Goal: Find specific page/section: Find specific page/section

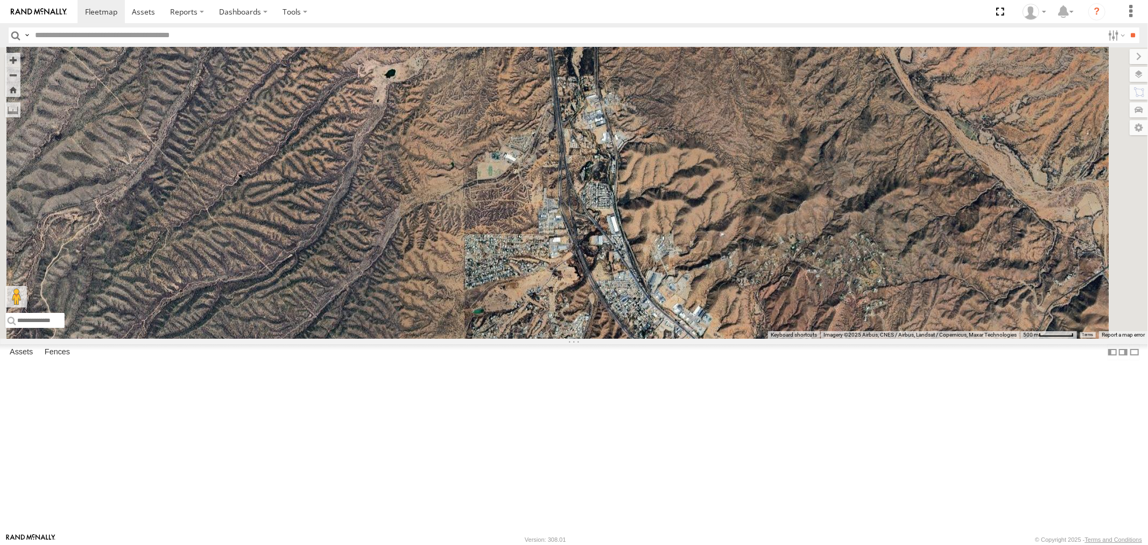
click at [0, 0] on div "P13 ([PERSON_NAME])" at bounding box center [0, 0] width 0 height 0
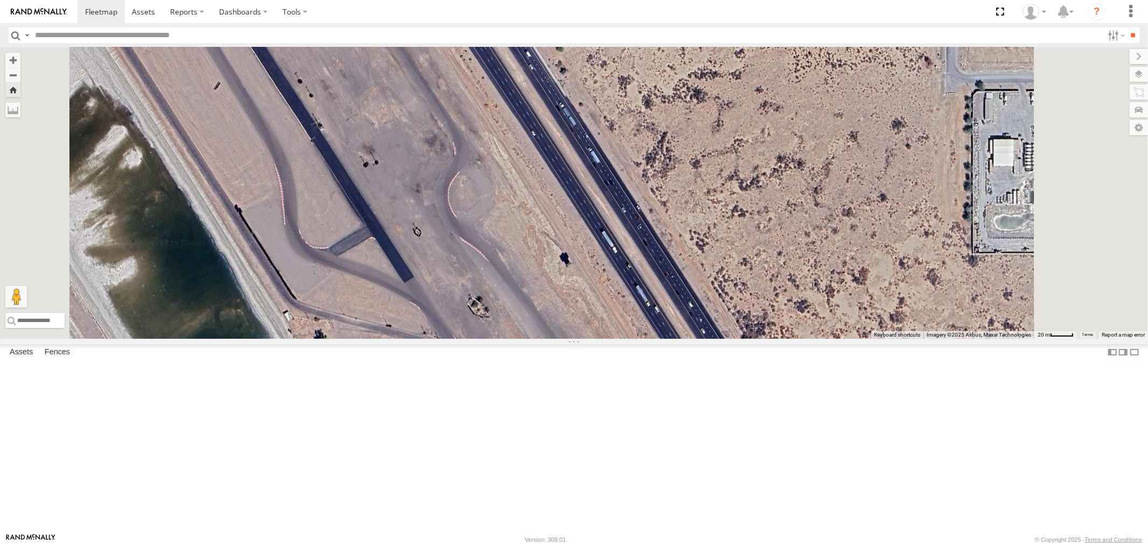
click at [0, 0] on div "F19-02 (60) - [PERSON_NAME]" at bounding box center [0, 0] width 0 height 0
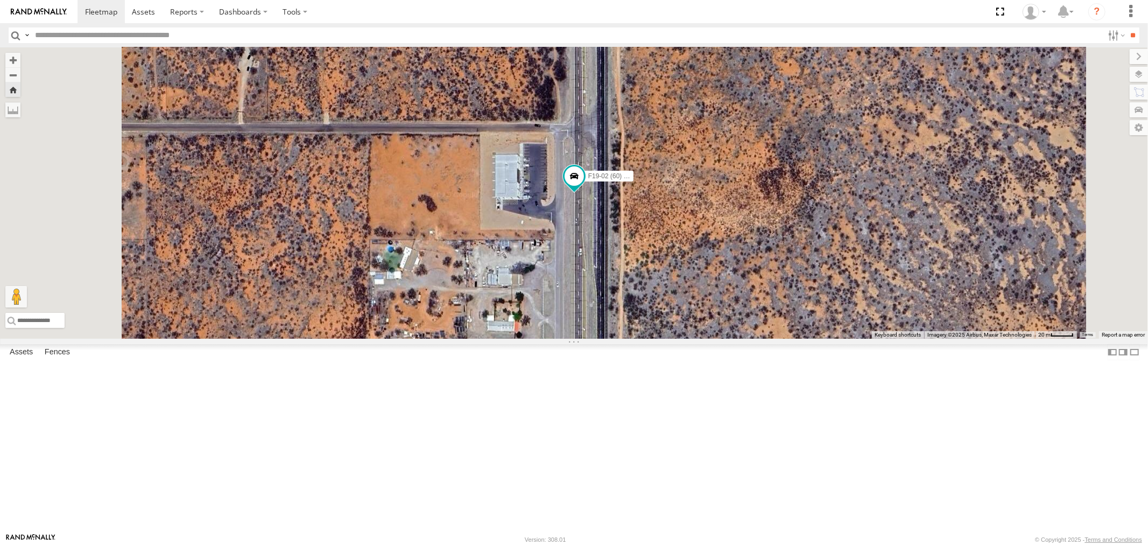
click at [0, 0] on div "P13 ([PERSON_NAME])" at bounding box center [0, 0] width 0 height 0
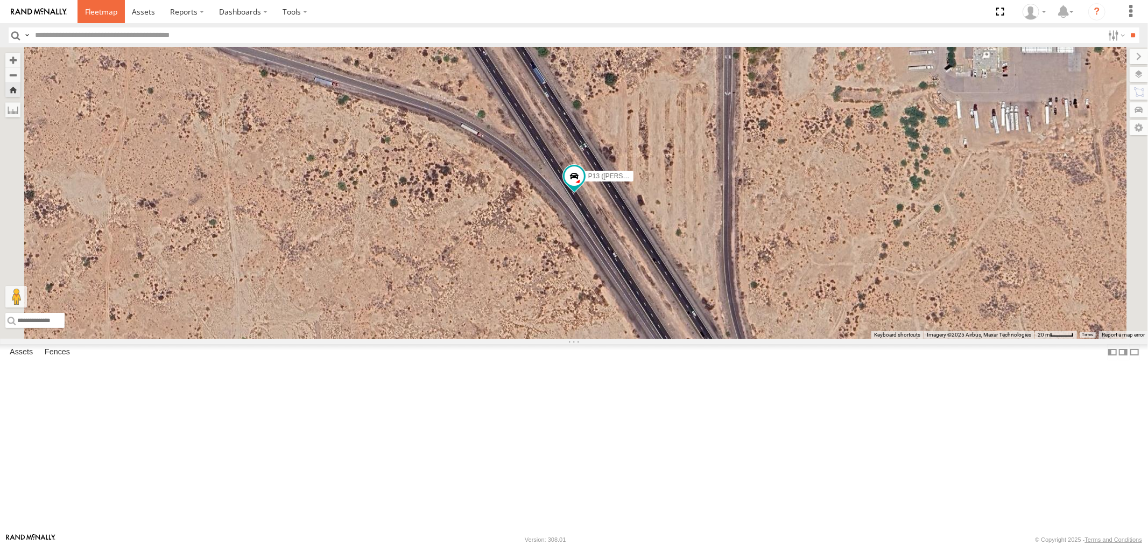
click at [110, 14] on span at bounding box center [101, 11] width 32 height 10
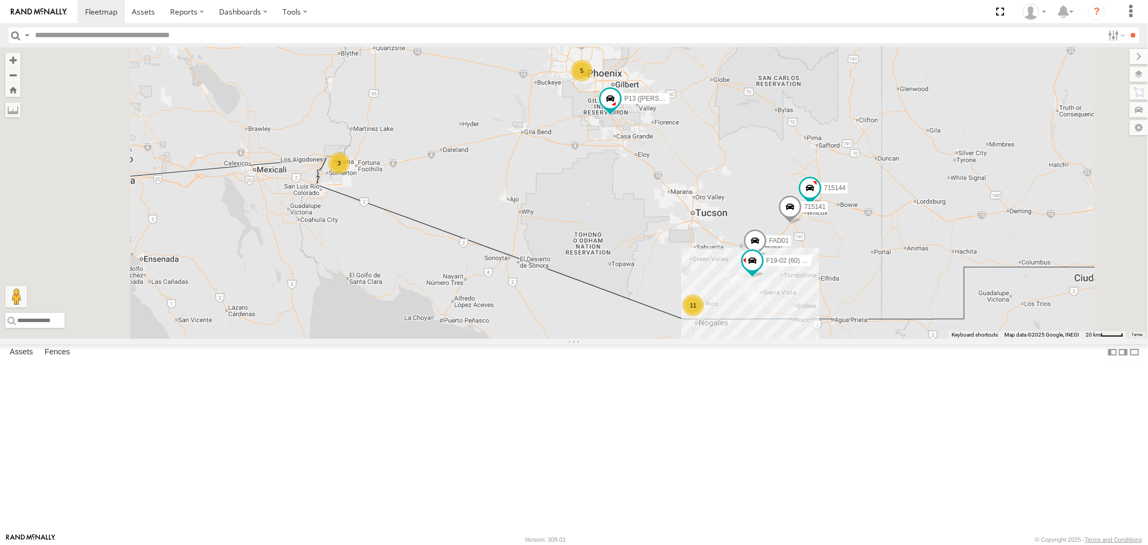
click at [0, 0] on div "P13 ([PERSON_NAME])" at bounding box center [0, 0] width 0 height 0
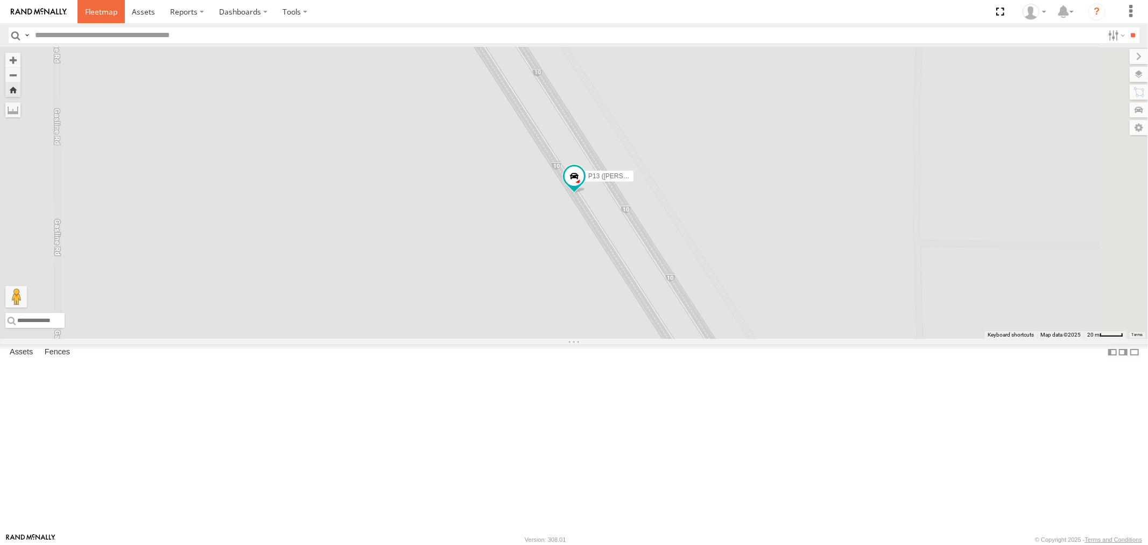
click at [104, 14] on span at bounding box center [101, 11] width 32 height 10
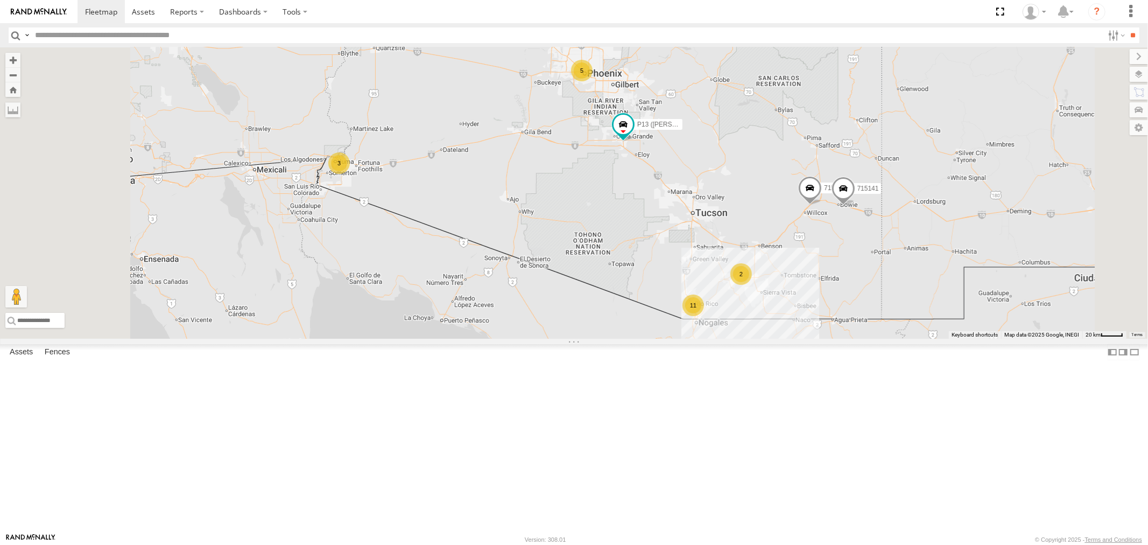
click at [0, 0] on div "F19-02 (60) - [PERSON_NAME]" at bounding box center [0, 0] width 0 height 0
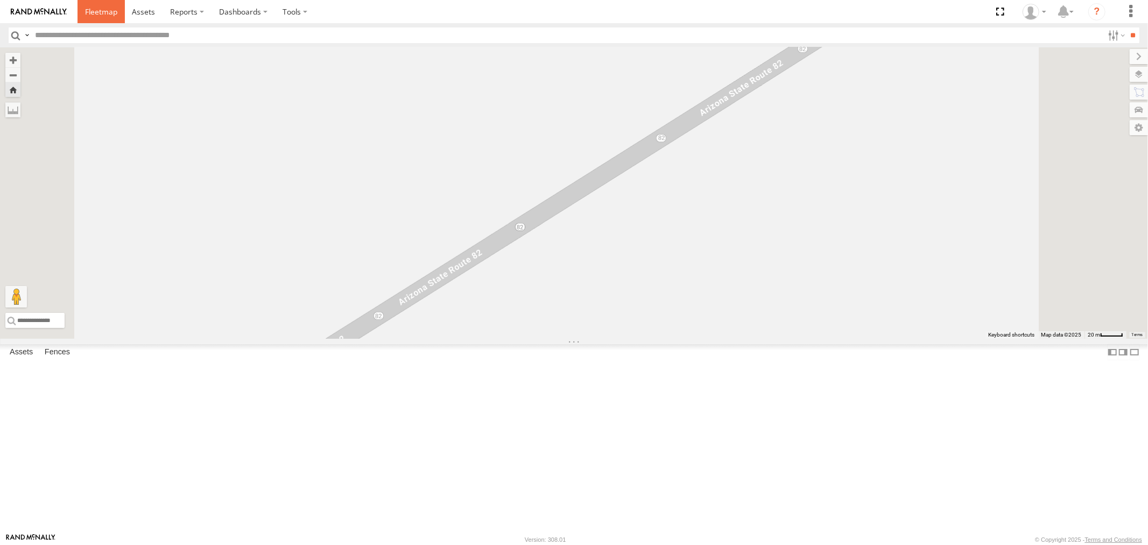
click at [102, 8] on span at bounding box center [101, 11] width 32 height 10
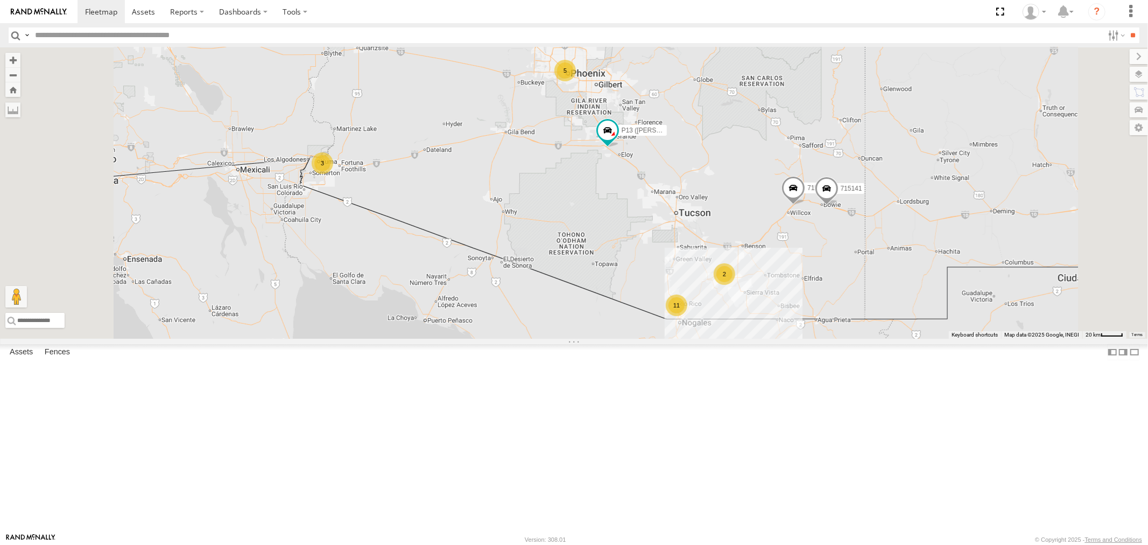
click at [0, 0] on div "All Assets" at bounding box center [0, 0] width 0 height 0
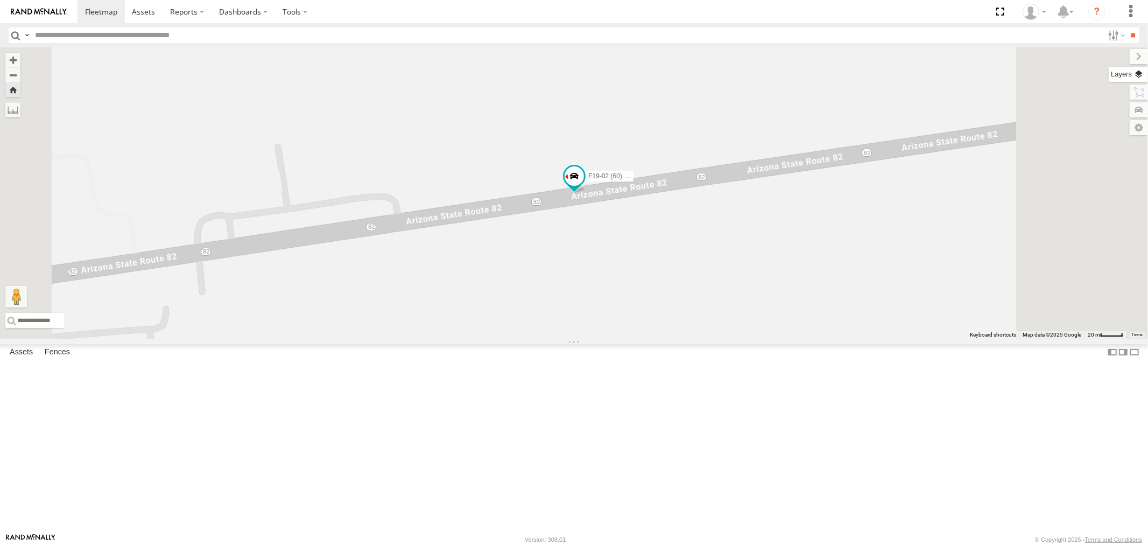
click at [1142, 74] on label at bounding box center [1128, 74] width 39 height 15
click at [0, 0] on span "Basemaps" at bounding box center [0, 0] width 0 height 0
click at [0, 0] on span "Satellite" at bounding box center [0, 0] width 0 height 0
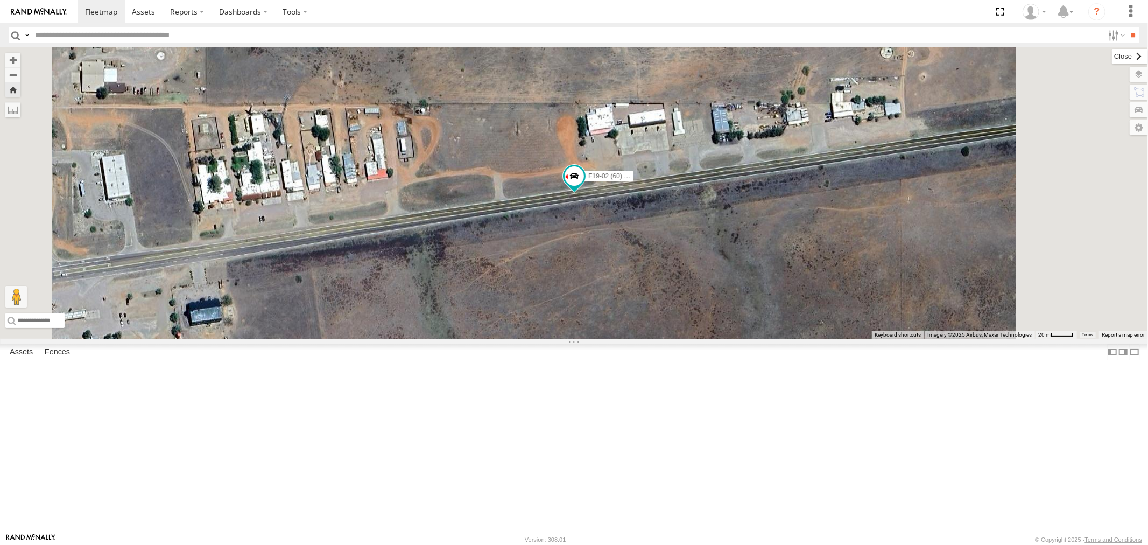
click at [1112, 54] on label at bounding box center [1130, 56] width 36 height 15
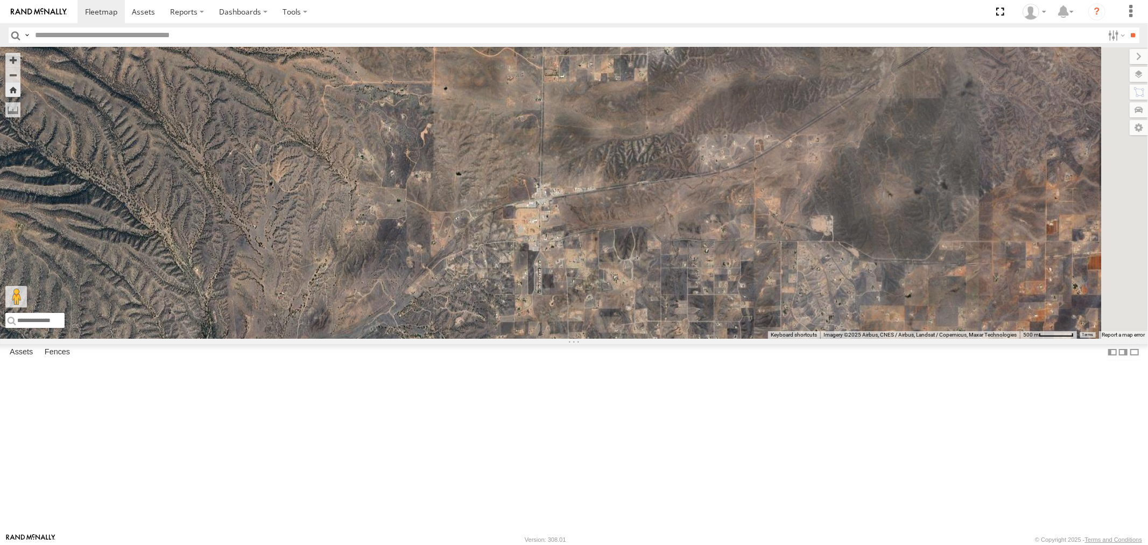
click at [0, 0] on div "All Assets" at bounding box center [0, 0] width 0 height 0
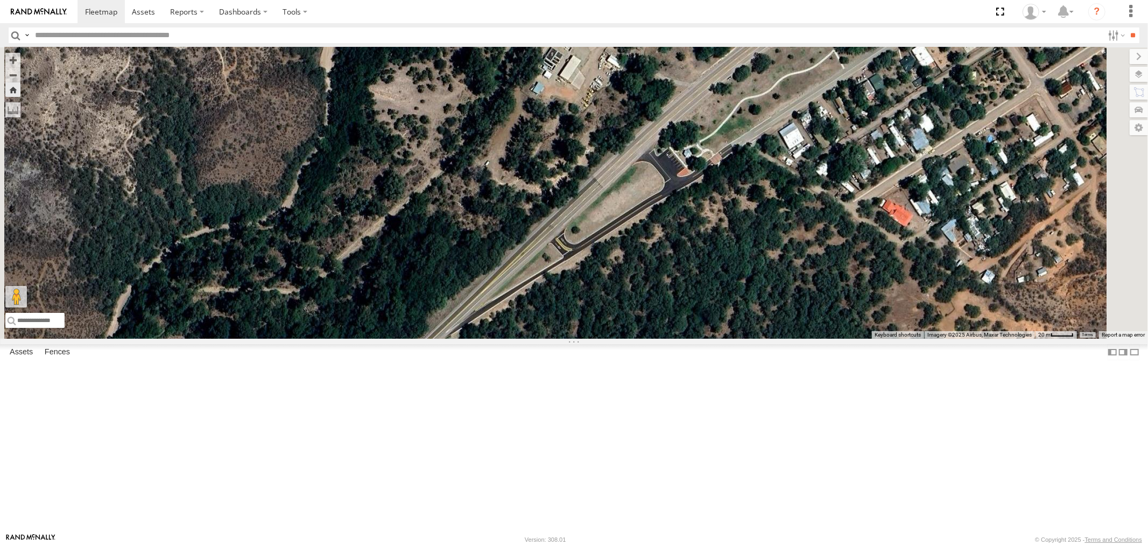
click at [0, 0] on div "All Assets" at bounding box center [0, 0] width 0 height 0
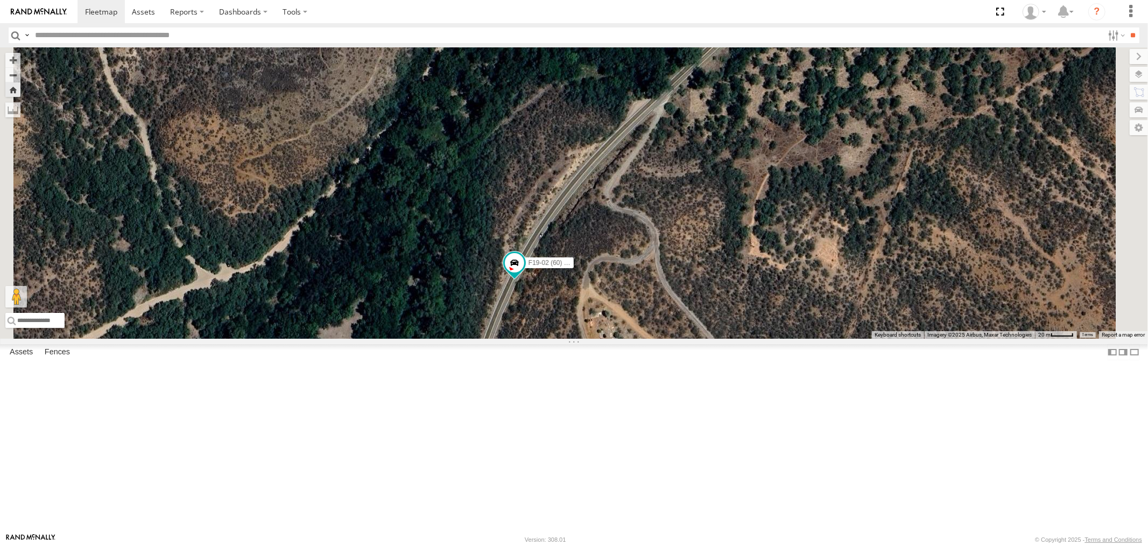
drag, startPoint x: 631, startPoint y: 424, endPoint x: 630, endPoint y: 257, distance: 166.9
click at [626, 275] on div "F19-02 (60) - [PERSON_NAME]" at bounding box center [574, 192] width 1148 height 291
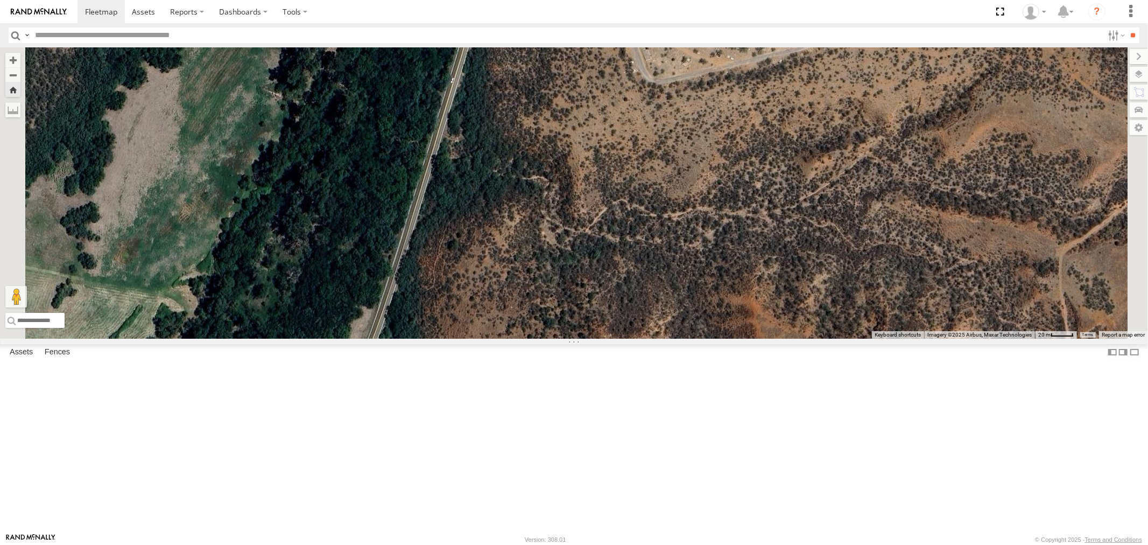
drag, startPoint x: 537, startPoint y: 374, endPoint x: 584, endPoint y: 255, distance: 127.9
click at [571, 280] on div "F19-02 (60) - [PERSON_NAME]" at bounding box center [574, 192] width 1148 height 291
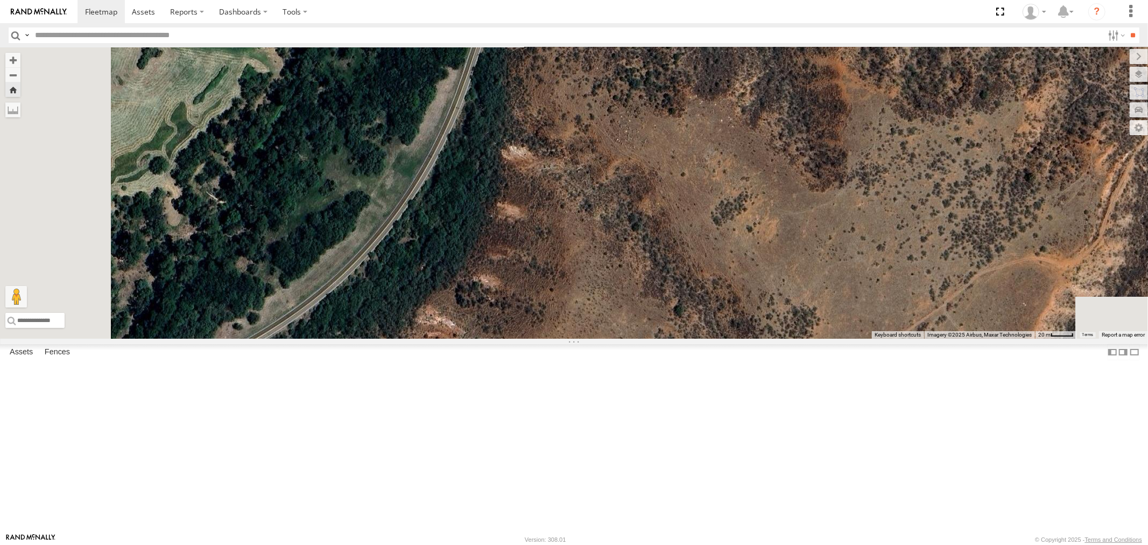
drag, startPoint x: 521, startPoint y: 350, endPoint x: 601, endPoint y: 284, distance: 104.4
click at [583, 295] on div "F19-02 (60) - [PERSON_NAME]" at bounding box center [574, 192] width 1148 height 291
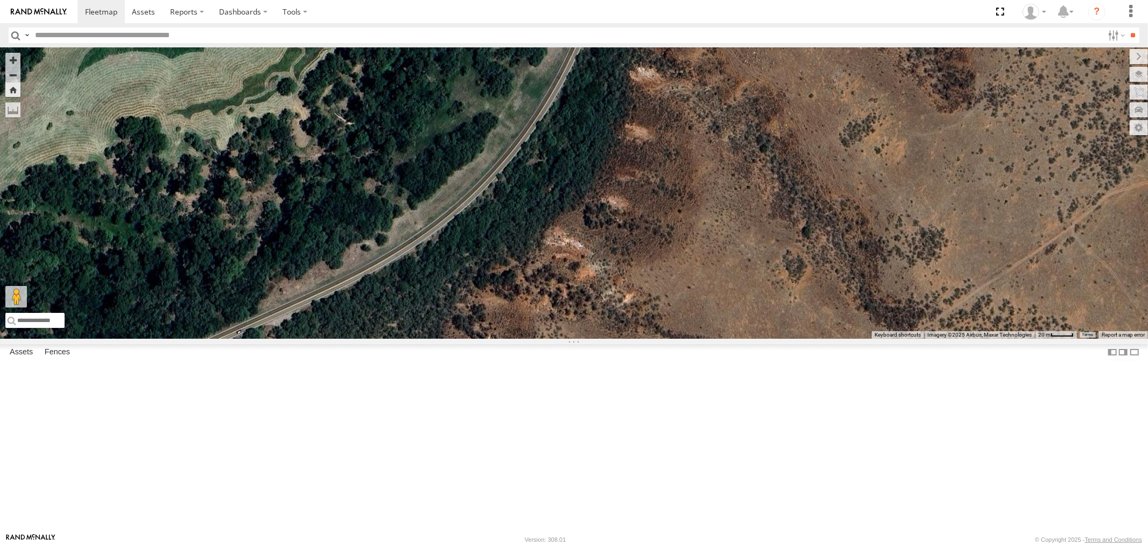
drag, startPoint x: 590, startPoint y: 337, endPoint x: 450, endPoint y: 443, distance: 175.5
click at [454, 339] on div "F19-02 (60) - [PERSON_NAME]" at bounding box center [574, 192] width 1148 height 291
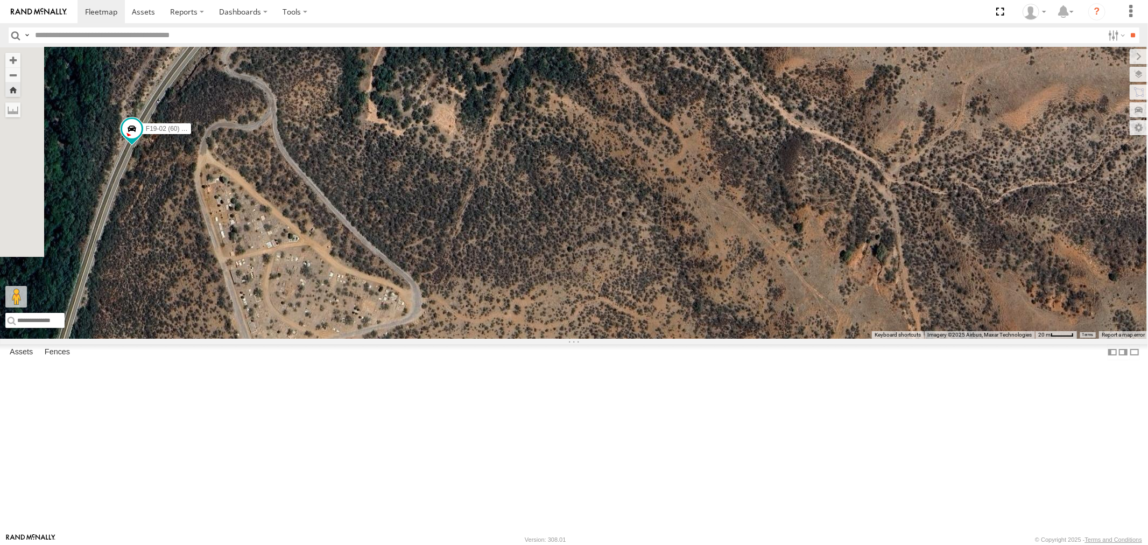
drag, startPoint x: 402, startPoint y: 212, endPoint x: 336, endPoint y: 384, distance: 185.1
click at [320, 339] on div "F19-02 (60) - [PERSON_NAME]" at bounding box center [574, 192] width 1148 height 291
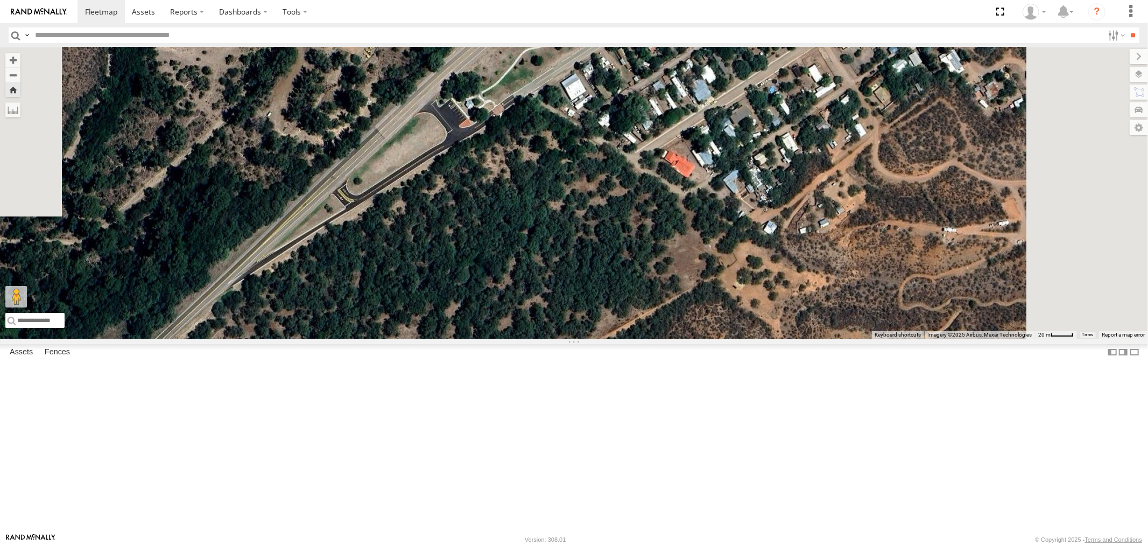
drag, startPoint x: 497, startPoint y: 269, endPoint x: 396, endPoint y: 413, distance: 175.5
click at [406, 339] on div "F19-02 (60) - [PERSON_NAME]" at bounding box center [574, 192] width 1148 height 291
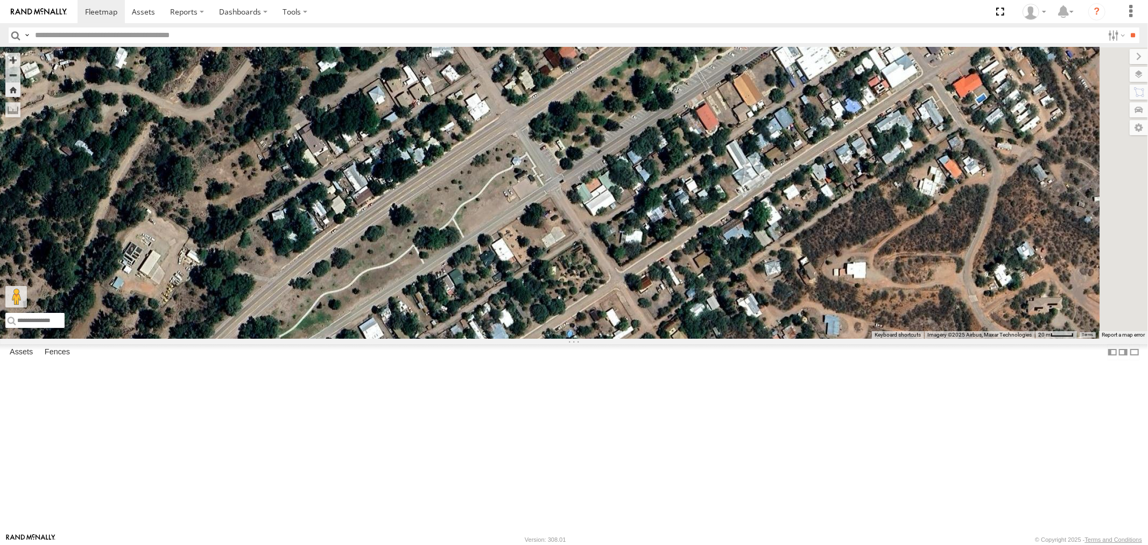
drag, startPoint x: 385, startPoint y: 408, endPoint x: 636, endPoint y: 158, distance: 353.3
click at [598, 191] on div "F19-02 (60) - [PERSON_NAME]" at bounding box center [574, 192] width 1148 height 291
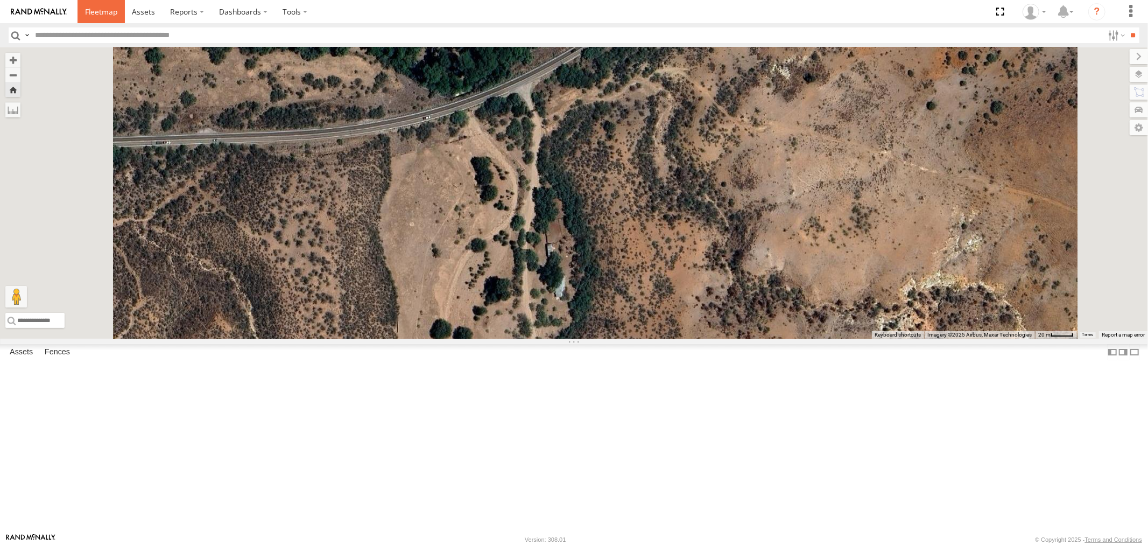
click at [96, 9] on span at bounding box center [101, 11] width 32 height 10
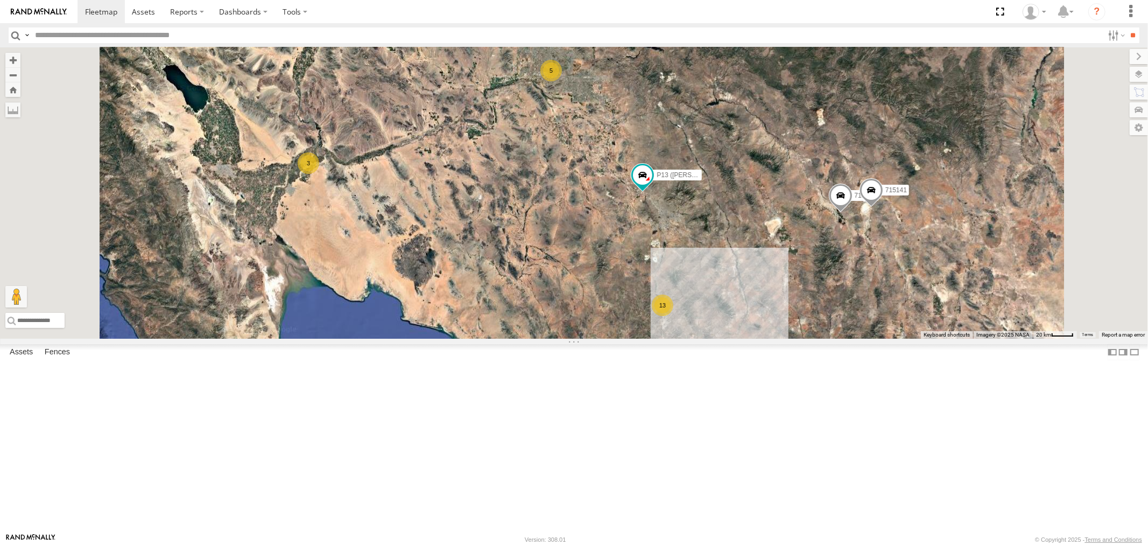
click at [0, 0] on div "F19-02 (60) - [PERSON_NAME]" at bounding box center [0, 0] width 0 height 0
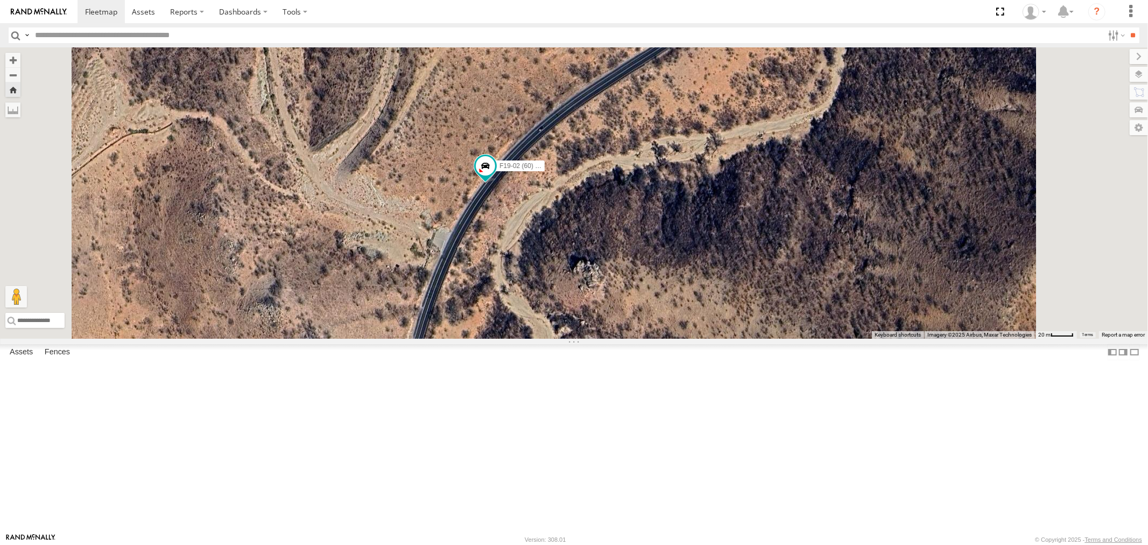
drag, startPoint x: 474, startPoint y: 377, endPoint x: 517, endPoint y: 195, distance: 187.0
click at [502, 241] on div "F19-02 (60) - [PERSON_NAME]" at bounding box center [574, 192] width 1148 height 291
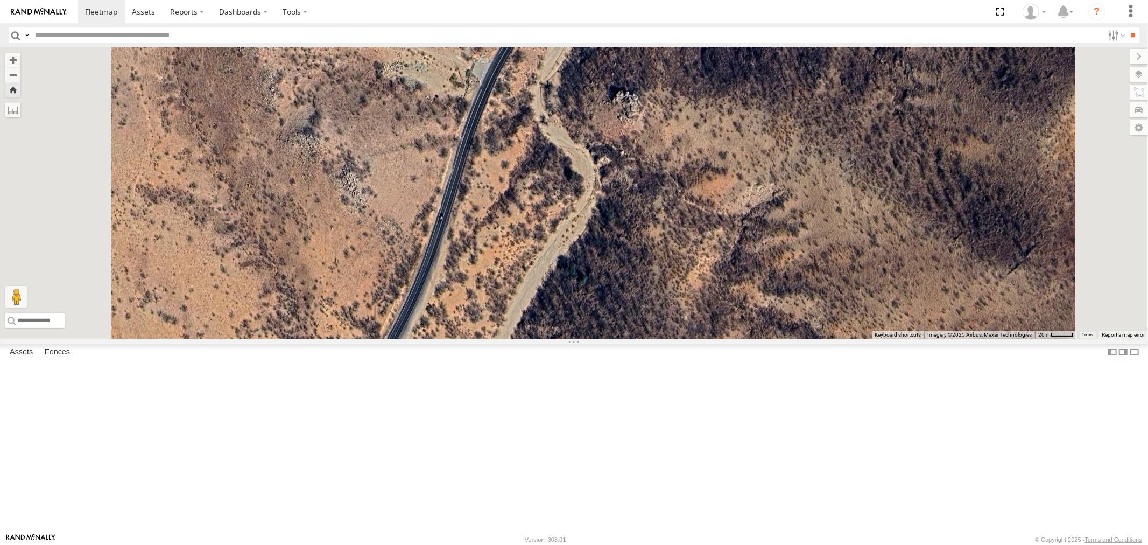
drag, startPoint x: 520, startPoint y: 385, endPoint x: 529, endPoint y: 292, distance: 93.1
click at [529, 292] on div "F19-02 (60) - [PERSON_NAME]" at bounding box center [574, 192] width 1148 height 291
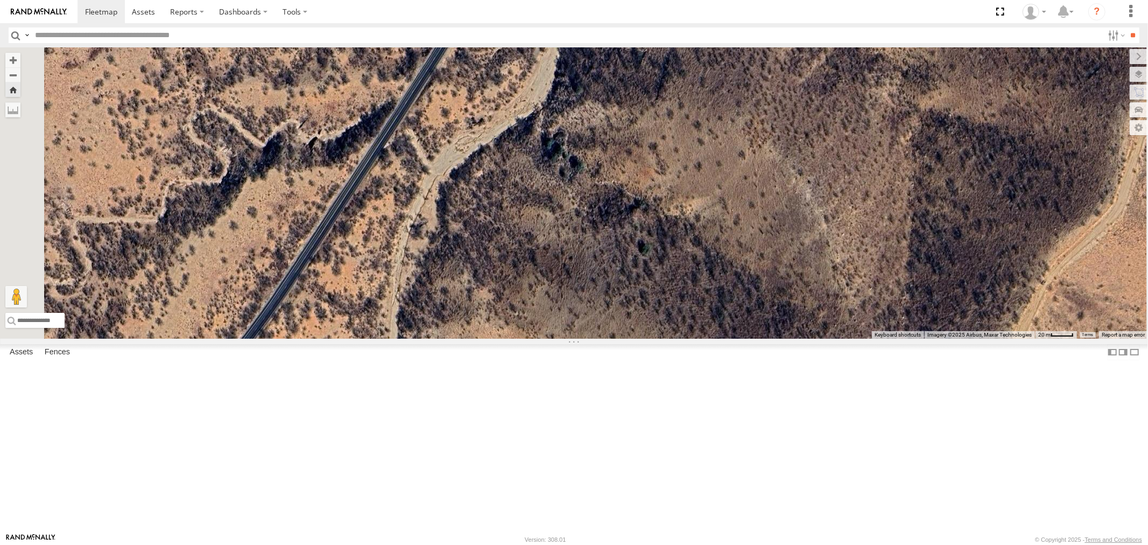
drag, startPoint x: 466, startPoint y: 278, endPoint x: 504, endPoint y: 234, distance: 57.6
click at [504, 234] on div "F19-02 (60) - [PERSON_NAME]" at bounding box center [574, 192] width 1148 height 291
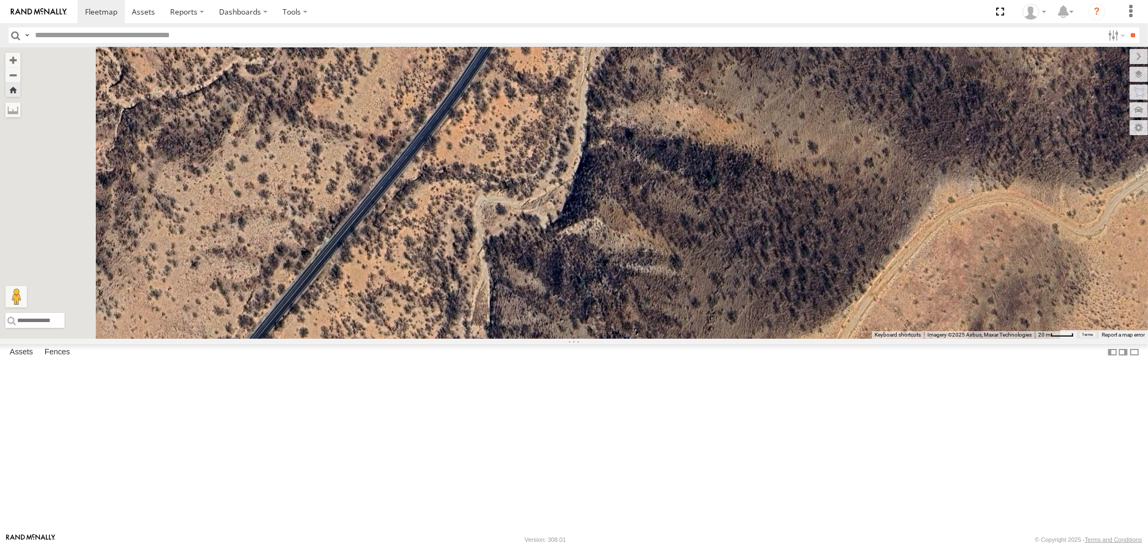
drag, startPoint x: 478, startPoint y: 313, endPoint x: 573, endPoint y: 206, distance: 143.0
click at [541, 243] on div "F19-02 (60) - [PERSON_NAME]" at bounding box center [574, 192] width 1148 height 291
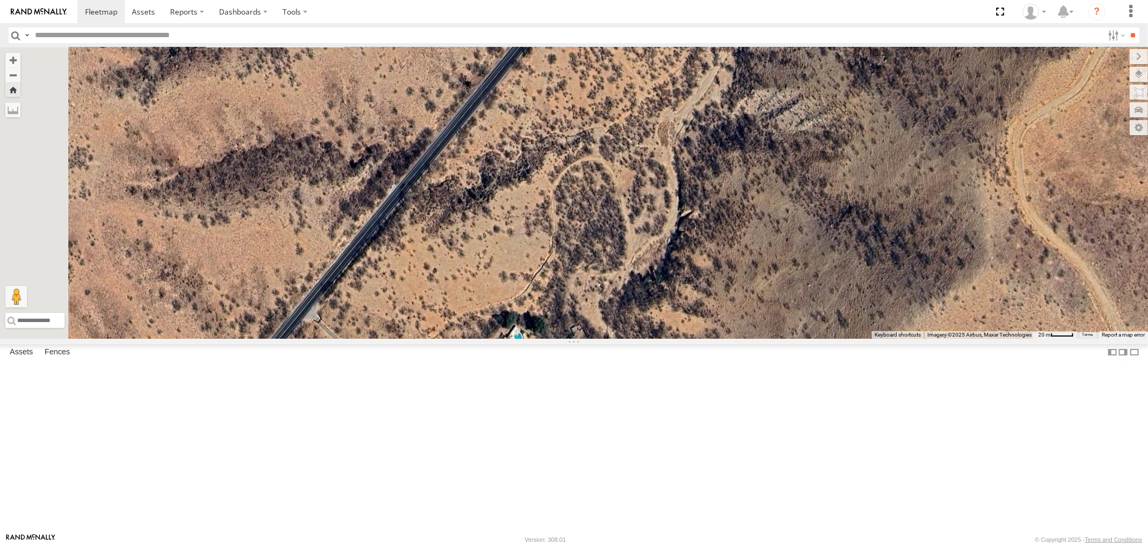
click at [584, 230] on div "F19-02 (60) - [PERSON_NAME]" at bounding box center [574, 192] width 1148 height 291
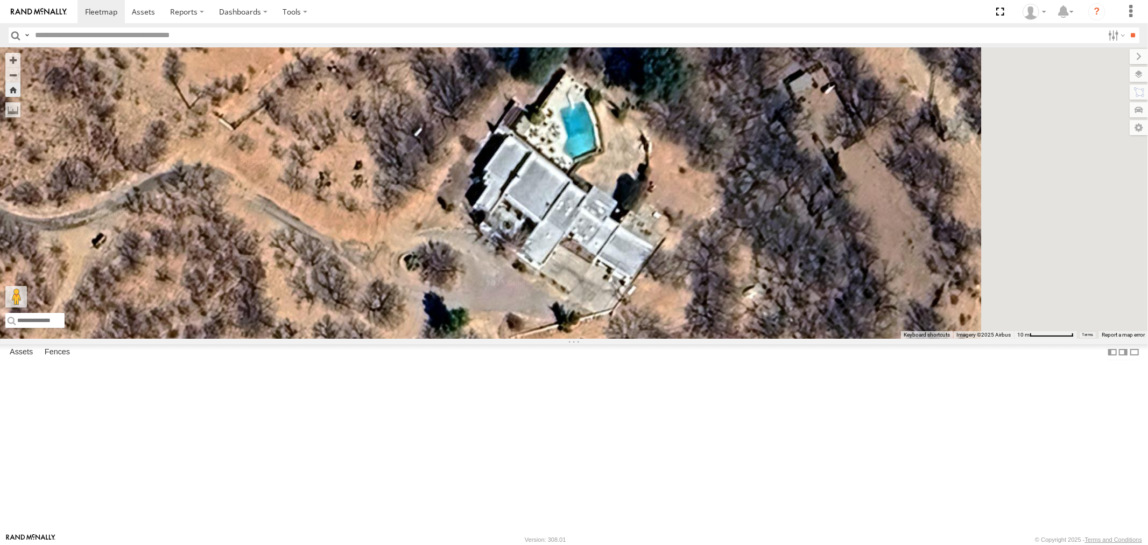
drag, startPoint x: 865, startPoint y: 249, endPoint x: 598, endPoint y: 300, distance: 271.4
click at [598, 300] on div "F19-02 (60) - [PERSON_NAME]" at bounding box center [574, 192] width 1148 height 291
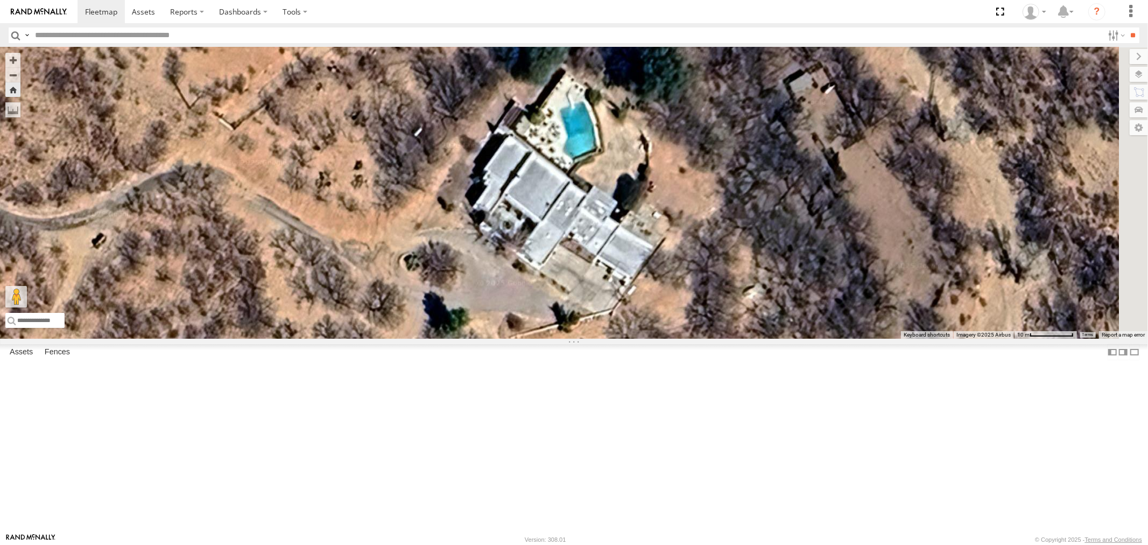
click at [676, 285] on div "F19-02 (60) - [PERSON_NAME]" at bounding box center [574, 192] width 1148 height 291
click at [732, 222] on div "F19-02 (60) - [PERSON_NAME]" at bounding box center [574, 192] width 1148 height 291
click at [711, 320] on div "F19-02 (60) - [PERSON_NAME]" at bounding box center [574, 192] width 1148 height 291
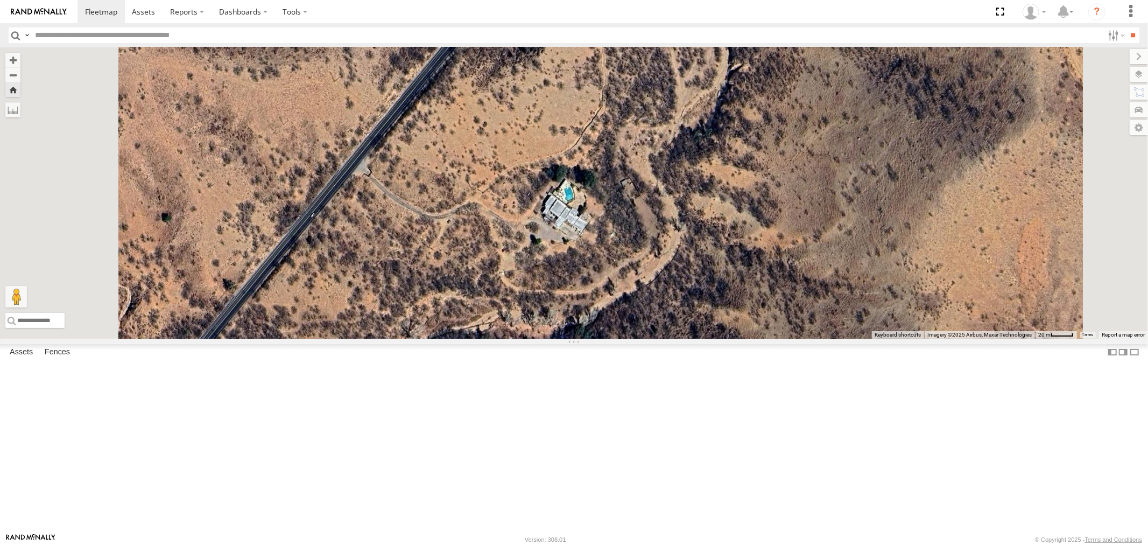
drag, startPoint x: 455, startPoint y: 282, endPoint x: 519, endPoint y: 218, distance: 89.8
click at [502, 235] on div "F19-02 (60) - [PERSON_NAME]" at bounding box center [574, 192] width 1148 height 291
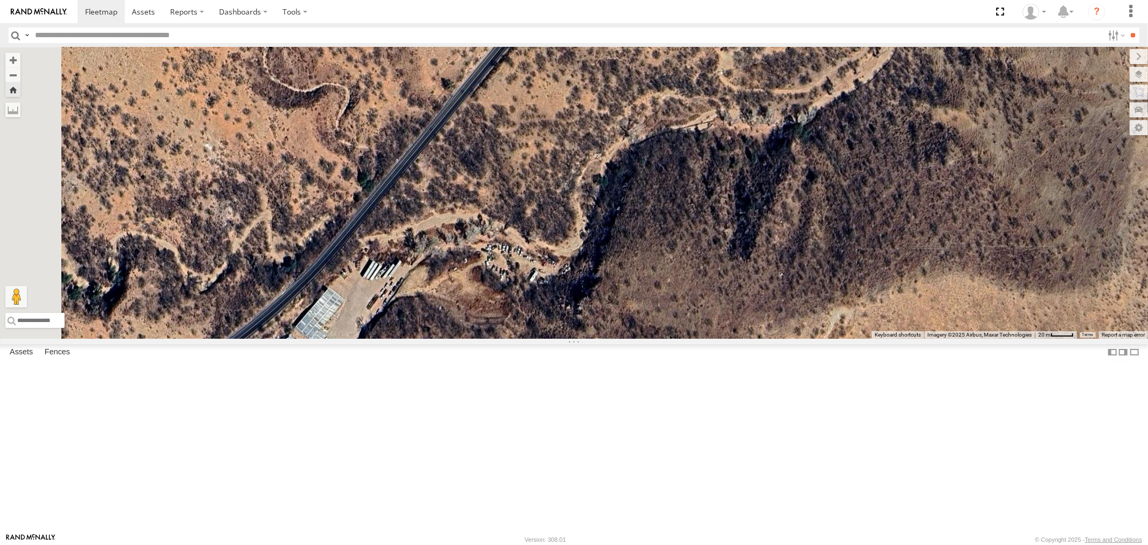
drag, startPoint x: 537, startPoint y: 312, endPoint x: 595, endPoint y: 261, distance: 77.0
click at [582, 272] on div "F19-02 (60) - [PERSON_NAME]" at bounding box center [574, 192] width 1148 height 291
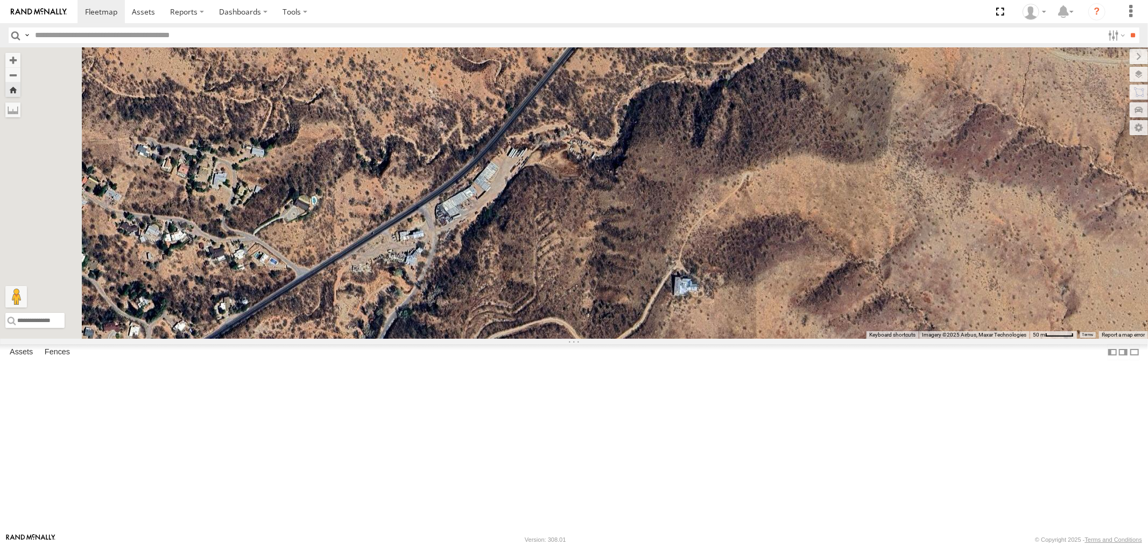
drag, startPoint x: 521, startPoint y: 340, endPoint x: 622, endPoint y: 266, distance: 125.6
click at [607, 281] on div "F19-02 (60) - [PERSON_NAME]" at bounding box center [574, 192] width 1148 height 291
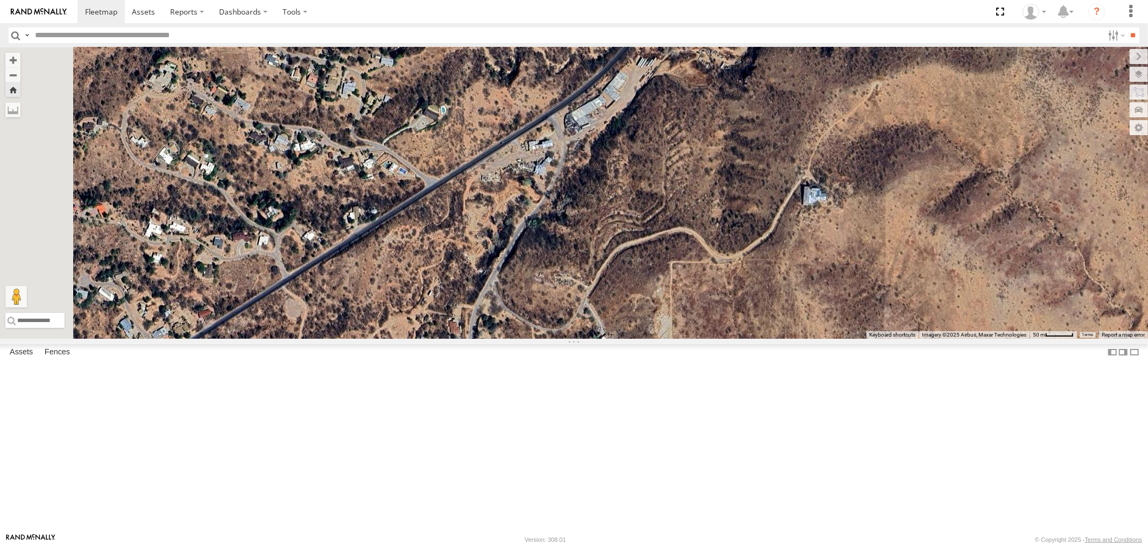
drag, startPoint x: 525, startPoint y: 351, endPoint x: 636, endPoint y: 304, distance: 120.1
click at [628, 308] on div "F19-02 (60) - [PERSON_NAME]" at bounding box center [574, 192] width 1148 height 291
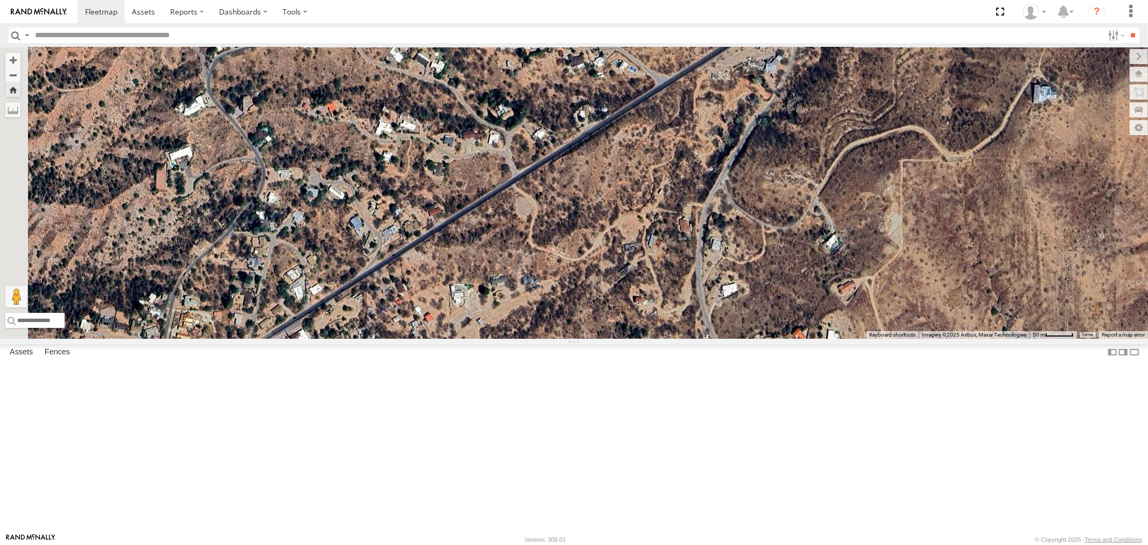
drag, startPoint x: 523, startPoint y: 407, endPoint x: 714, endPoint y: 288, distance: 224.7
click at [709, 293] on div "F19-02 (60) - [PERSON_NAME]" at bounding box center [574, 192] width 1148 height 291
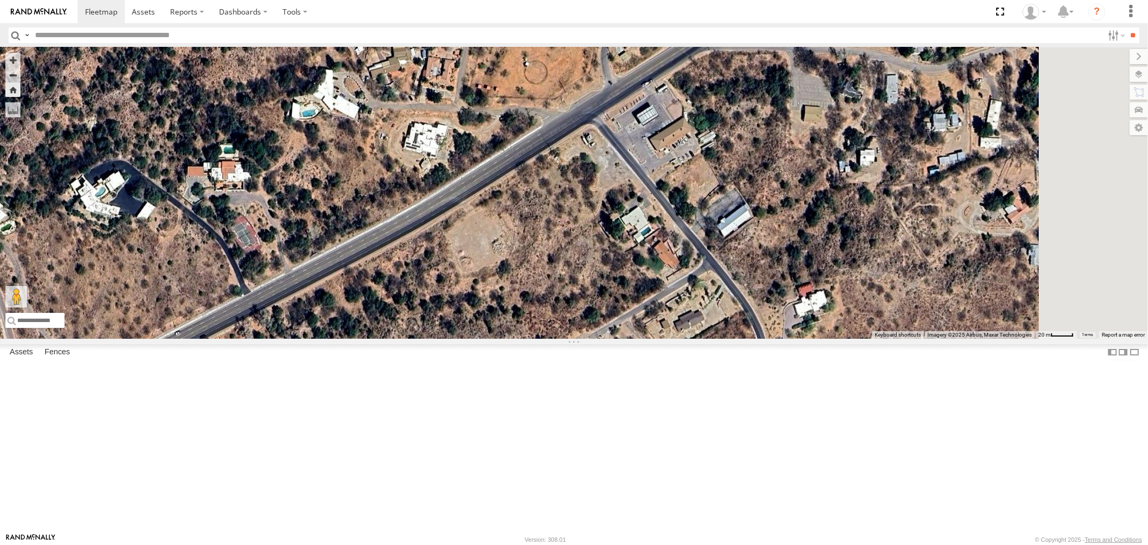
drag, startPoint x: 843, startPoint y: 211, endPoint x: 678, endPoint y: 351, distance: 216.5
click at [678, 339] on div "F19-02 (60) - [PERSON_NAME]" at bounding box center [574, 192] width 1148 height 291
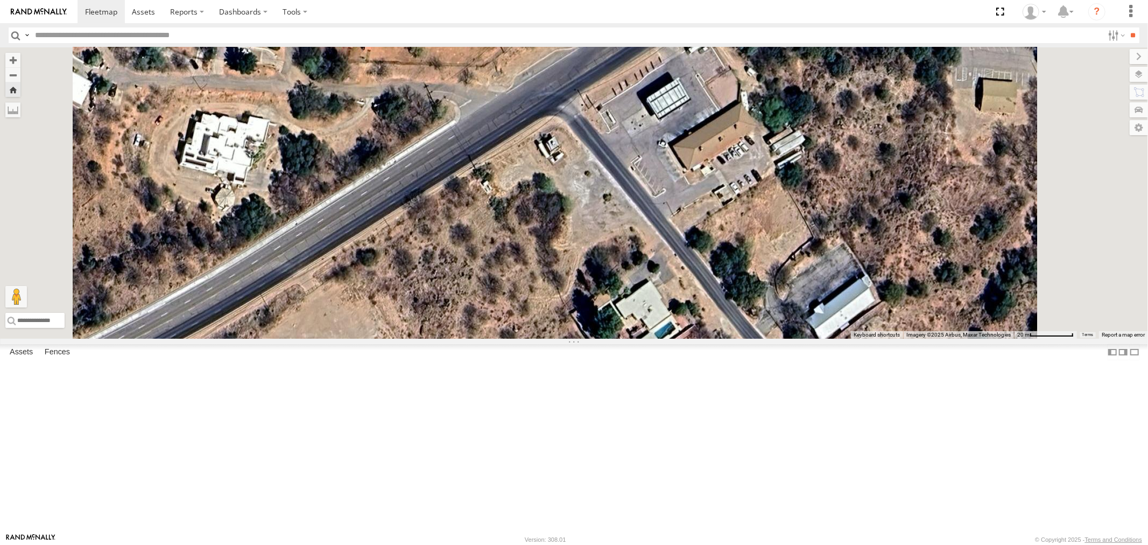
drag, startPoint x: 783, startPoint y: 211, endPoint x: 529, endPoint y: 383, distance: 307.2
click at [542, 339] on div "F19-02 (60) - [PERSON_NAME]" at bounding box center [574, 192] width 1148 height 291
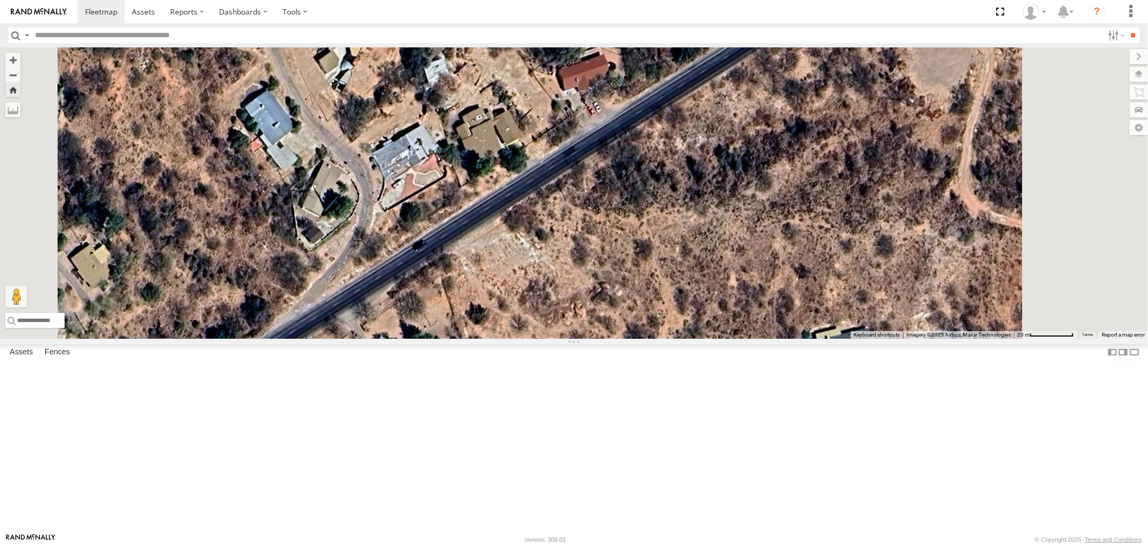
drag, startPoint x: 588, startPoint y: 362, endPoint x: 469, endPoint y: 434, distance: 138.4
click at [495, 339] on div "F19-02 (60) - [PERSON_NAME]" at bounding box center [574, 192] width 1148 height 291
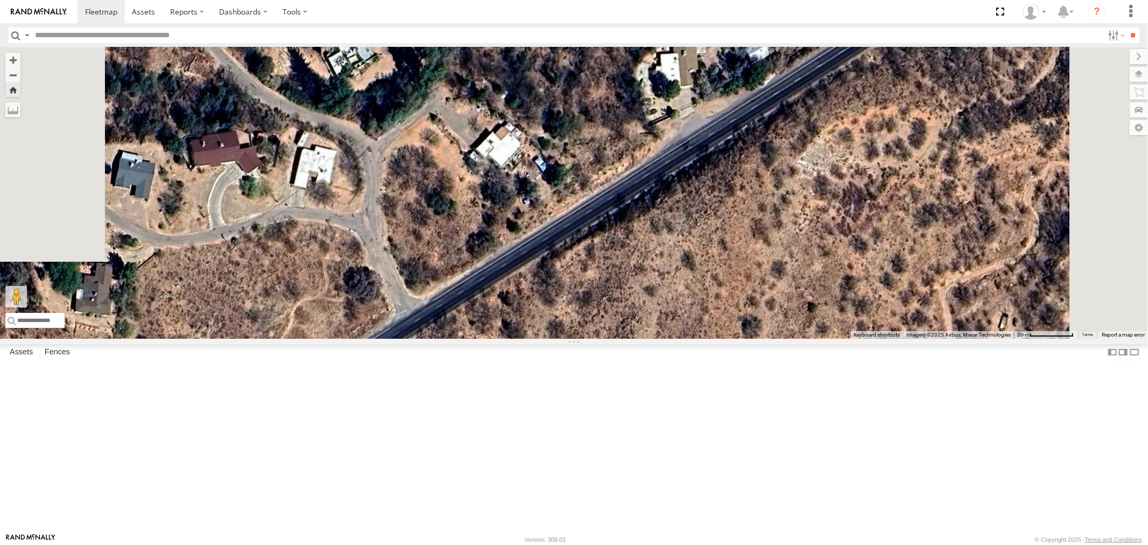
click at [548, 339] on div "F19-02 (60) - [PERSON_NAME]" at bounding box center [574, 192] width 1148 height 291
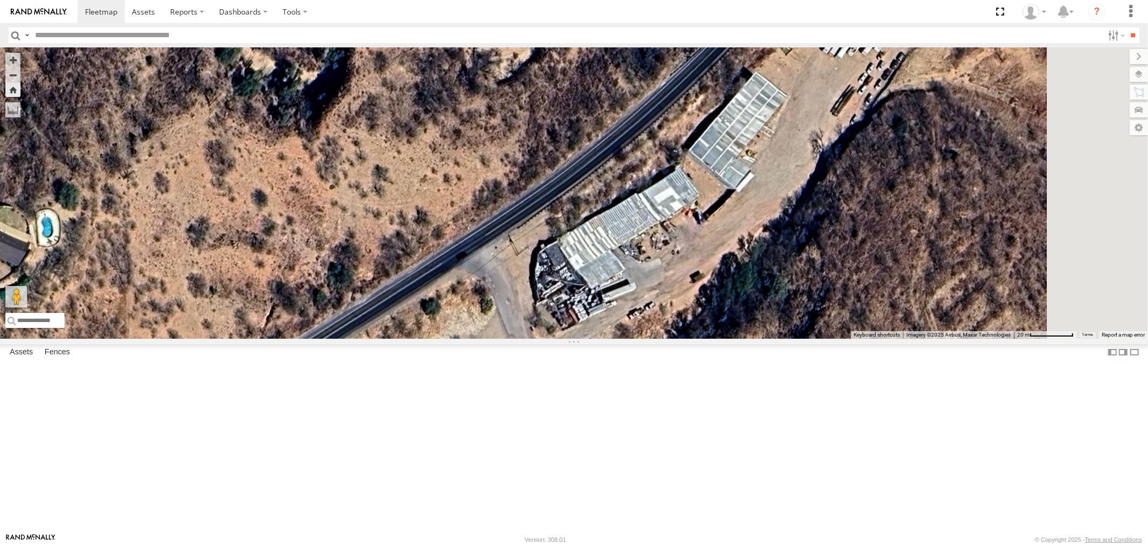
drag, startPoint x: 713, startPoint y: 396, endPoint x: 170, endPoint y: 464, distance: 546.9
click at [270, 339] on div "F19-02 (60) - [PERSON_NAME]" at bounding box center [574, 192] width 1148 height 291
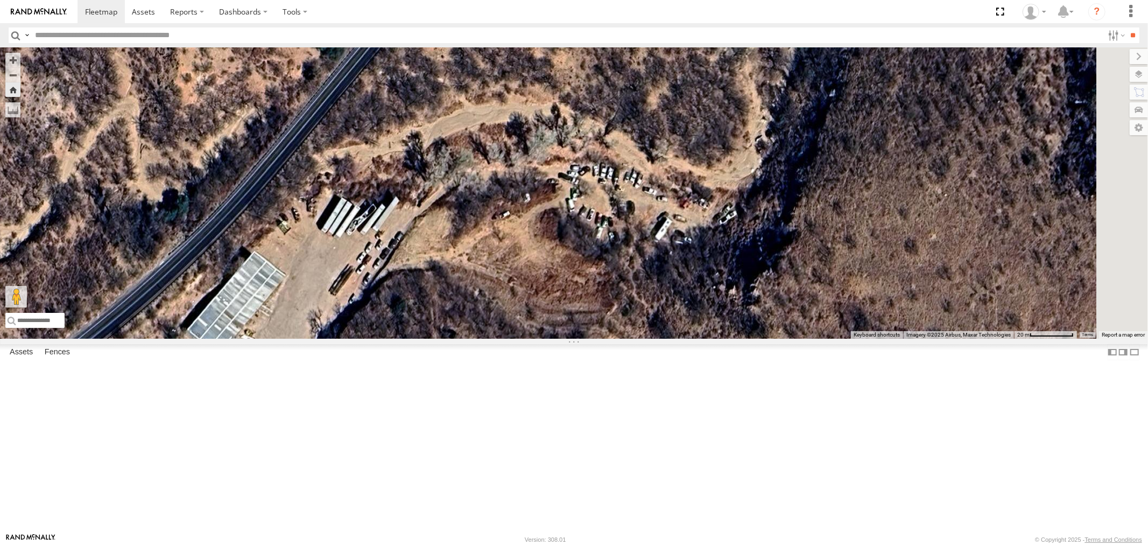
drag, startPoint x: 416, startPoint y: 285, endPoint x: 329, endPoint y: 458, distance: 193.3
click at [329, 339] on div "F19-02 (60) - [PERSON_NAME]" at bounding box center [574, 192] width 1148 height 291
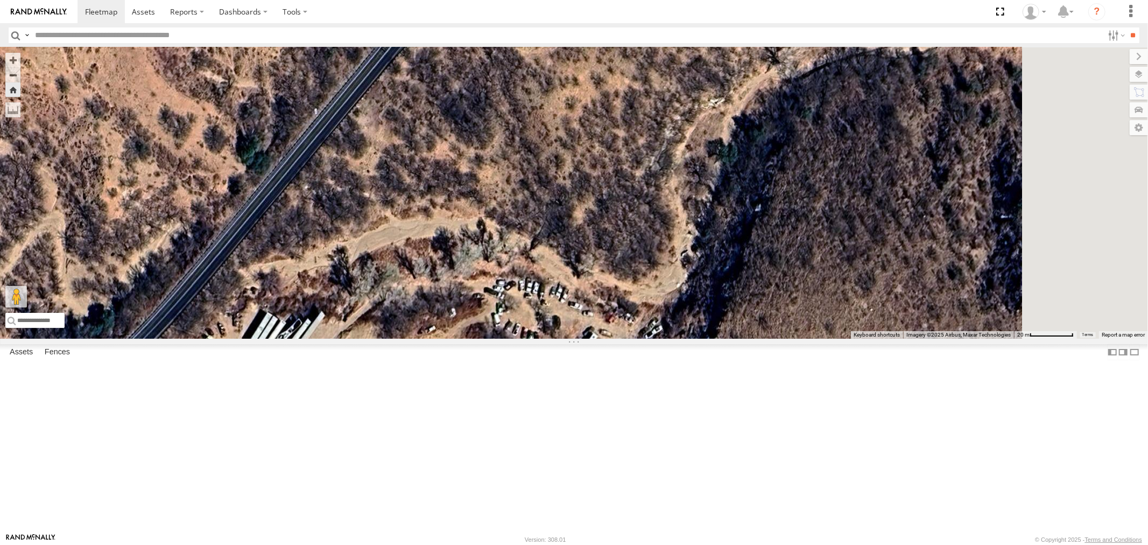
drag, startPoint x: 543, startPoint y: 313, endPoint x: 436, endPoint y: 432, distance: 159.8
click at [454, 339] on div "F19-02 (60) - [PERSON_NAME]" at bounding box center [574, 192] width 1148 height 291
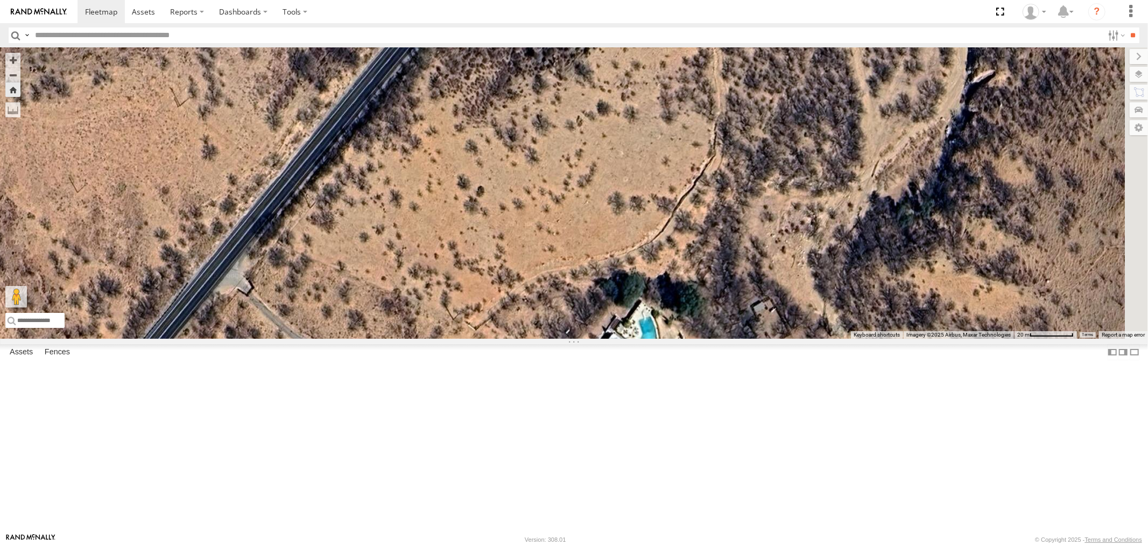
drag, startPoint x: 625, startPoint y: 225, endPoint x: 399, endPoint y: 530, distance: 379.6
click at [399, 339] on div "F19-02 (60) - [PERSON_NAME]" at bounding box center [574, 192] width 1148 height 291
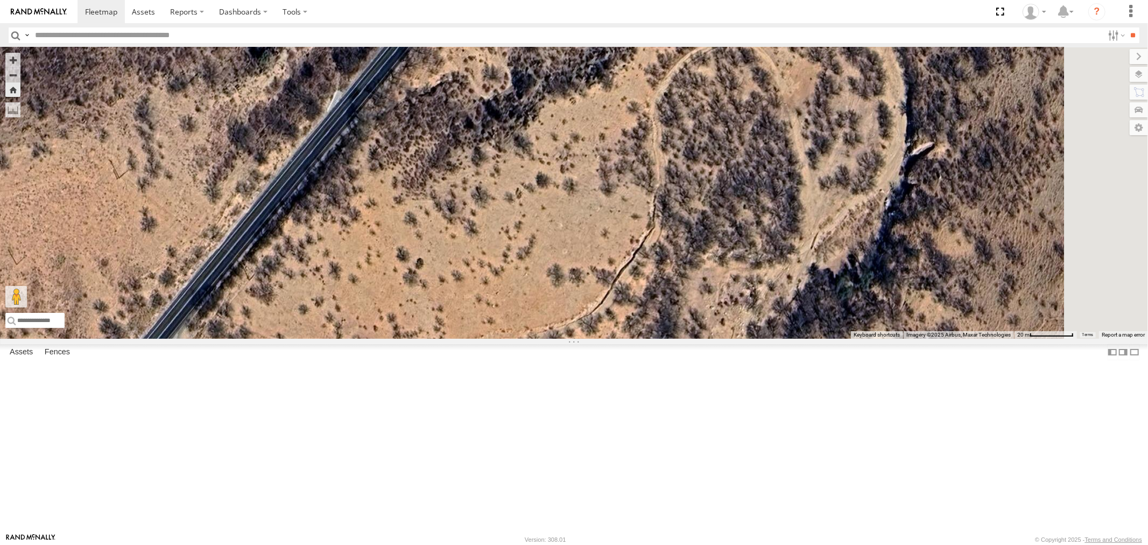
drag, startPoint x: 443, startPoint y: 394, endPoint x: 467, endPoint y: 355, distance: 45.3
click at [458, 339] on div "F19-02 (60) - [PERSON_NAME]" at bounding box center [574, 192] width 1148 height 291
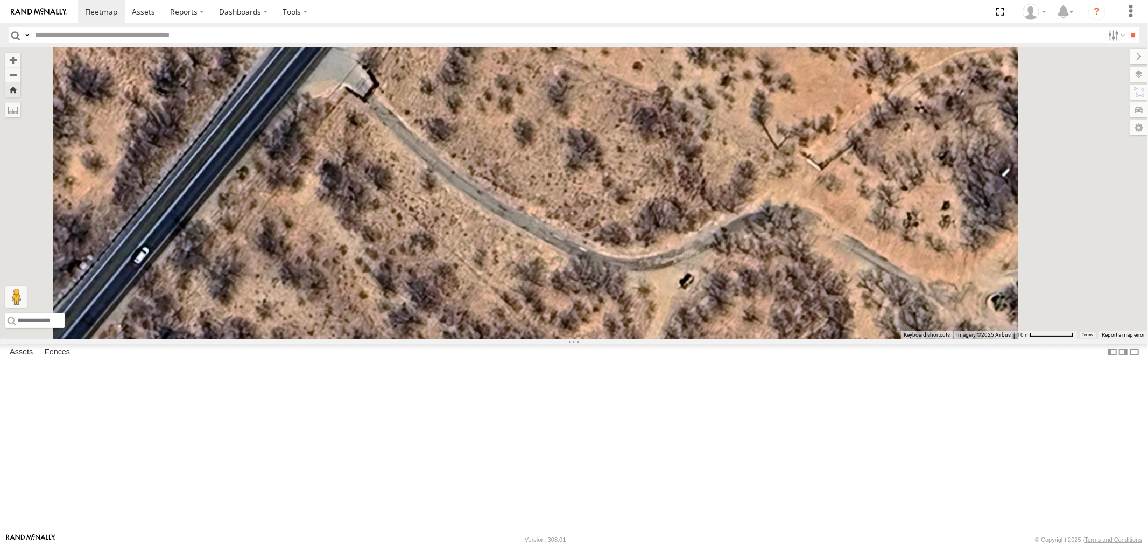
drag, startPoint x: 731, startPoint y: 256, endPoint x: 539, endPoint y: 331, distance: 205.1
click at [539, 331] on div "F19-02 (60) - [PERSON_NAME]" at bounding box center [574, 192] width 1148 height 291
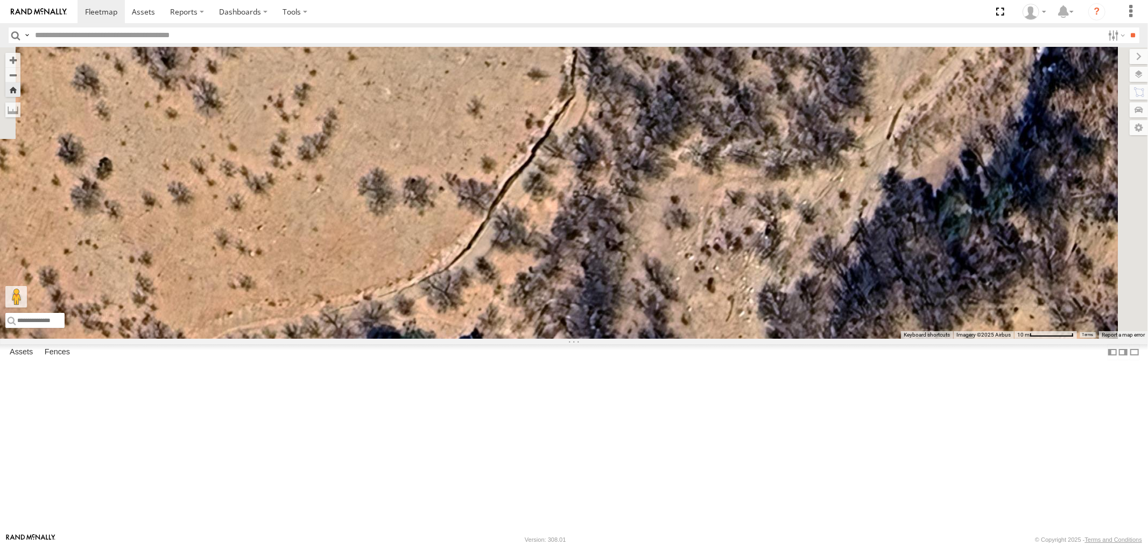
drag, startPoint x: 496, startPoint y: 412, endPoint x: 464, endPoint y: 235, distance: 180.0
click at [481, 315] on div "F19-02 (60) - [PERSON_NAME]" at bounding box center [574, 192] width 1148 height 291
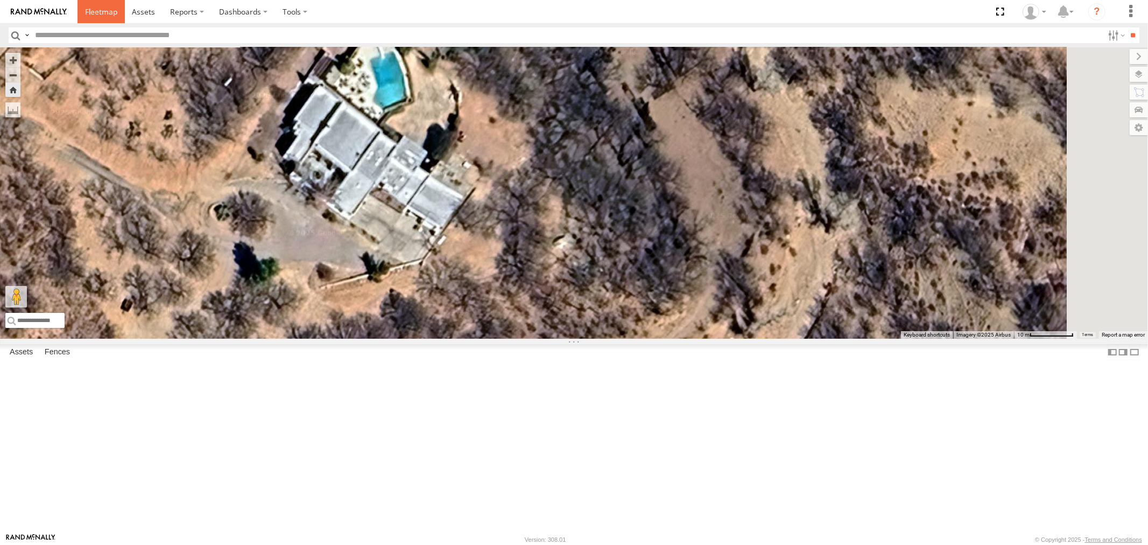
click at [100, 12] on span at bounding box center [101, 11] width 32 height 10
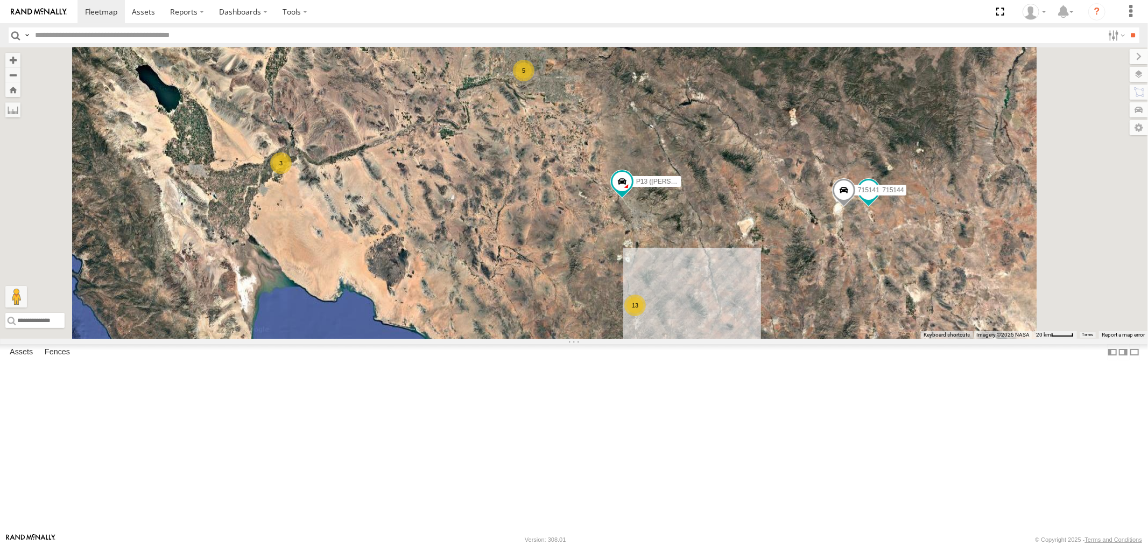
click at [0, 0] on div "F19-02 (60) - [PERSON_NAME]" at bounding box center [0, 0] width 0 height 0
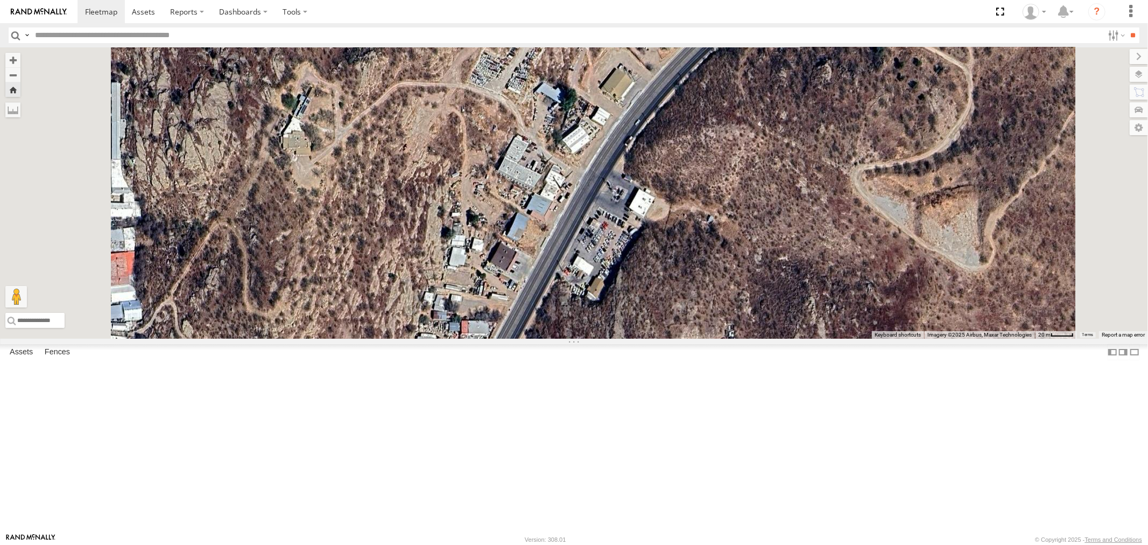
drag, startPoint x: 444, startPoint y: 331, endPoint x: 561, endPoint y: 110, distance: 249.8
click at [510, 233] on div "F19-02 (60) - [PERSON_NAME]" at bounding box center [574, 192] width 1148 height 291
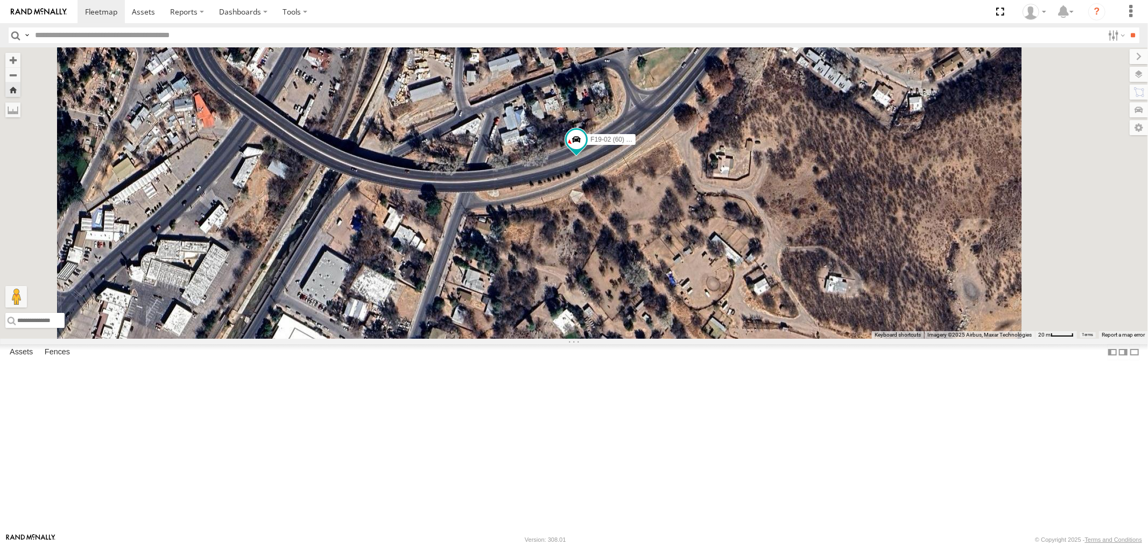
click at [566, 311] on div "F19-02 (60) - [PERSON_NAME]" at bounding box center [574, 192] width 1148 height 291
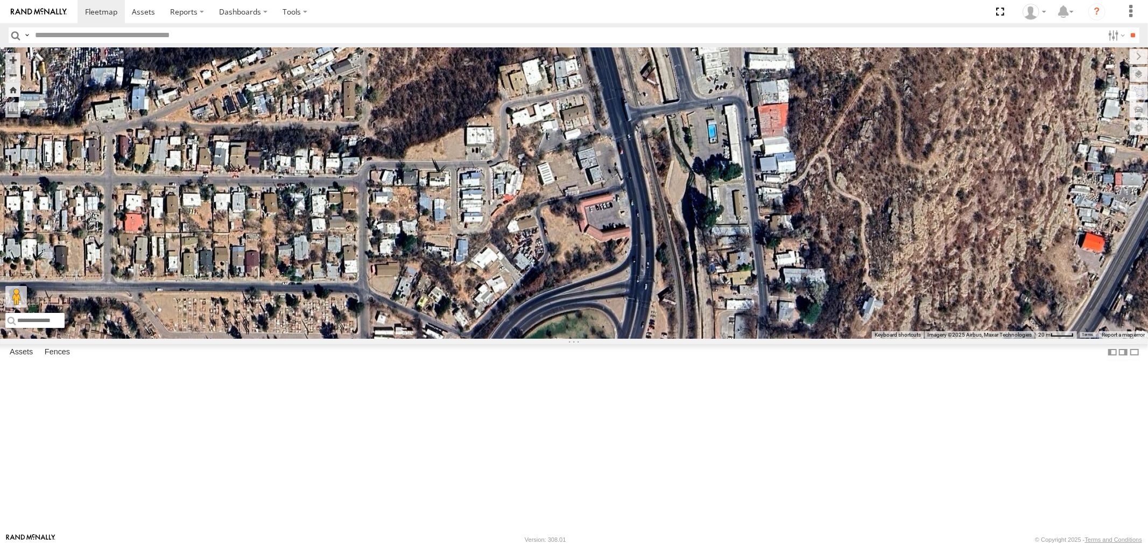
drag, startPoint x: 875, startPoint y: 329, endPoint x: 713, endPoint y: 347, distance: 162.5
click at [713, 339] on div "F19-02 (60) - [PERSON_NAME]" at bounding box center [574, 192] width 1148 height 291
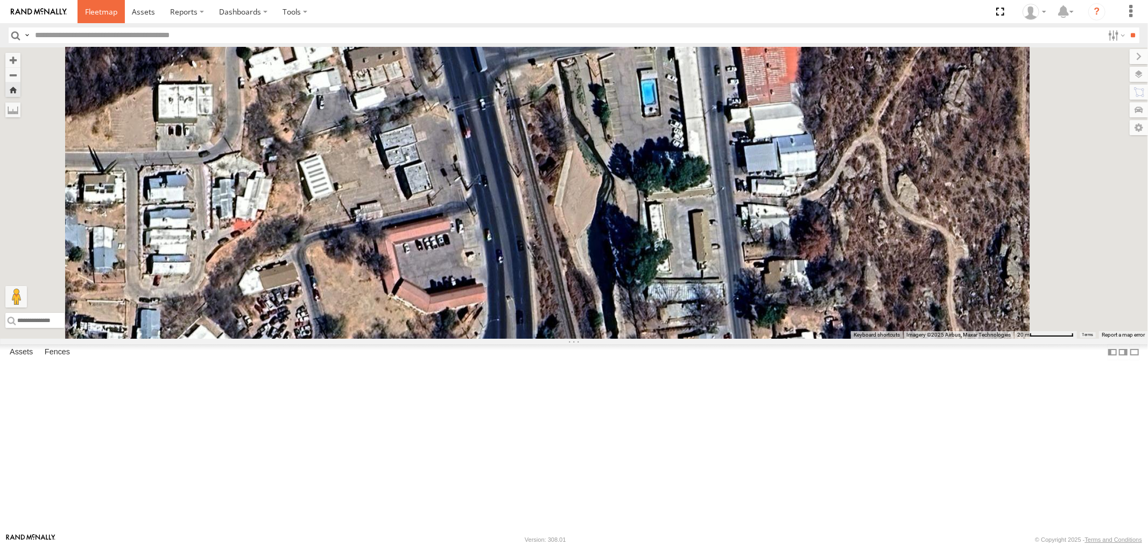
click at [100, 9] on span at bounding box center [101, 11] width 32 height 10
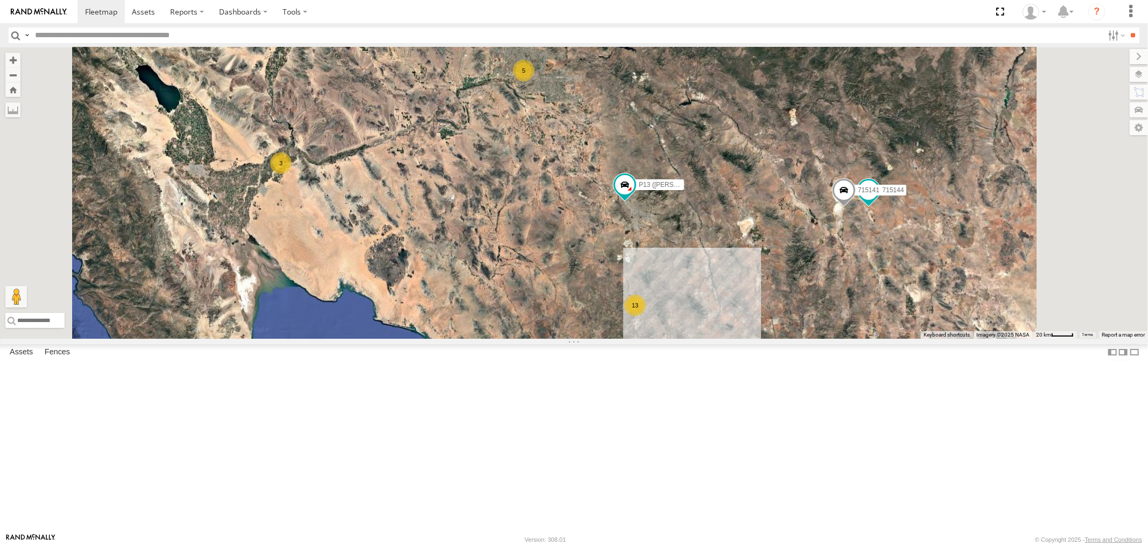
click at [0, 0] on div "F19-02 (60) - [PERSON_NAME]" at bounding box center [0, 0] width 0 height 0
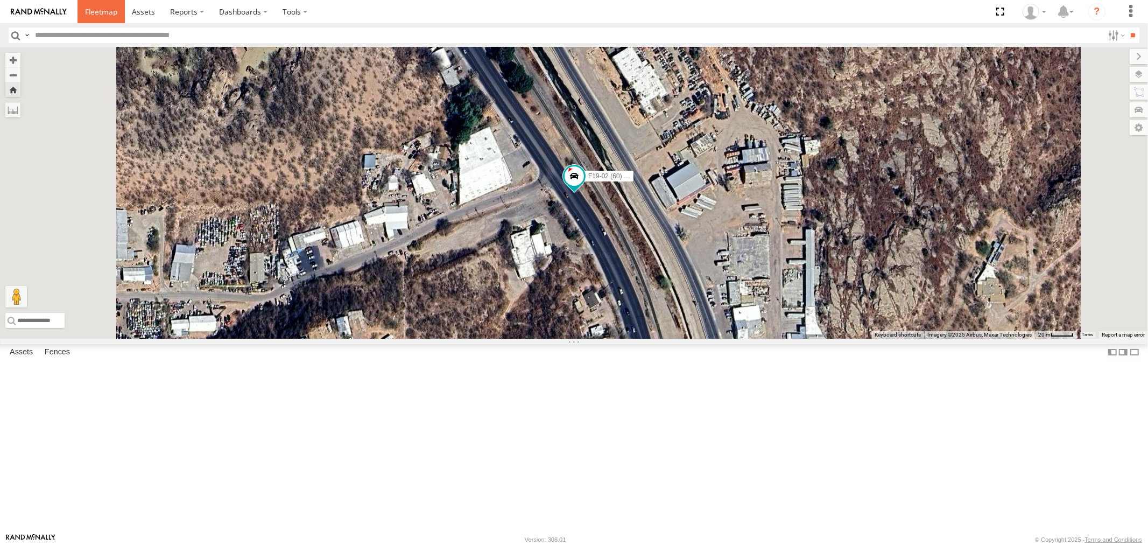
click at [94, 13] on span at bounding box center [101, 11] width 32 height 10
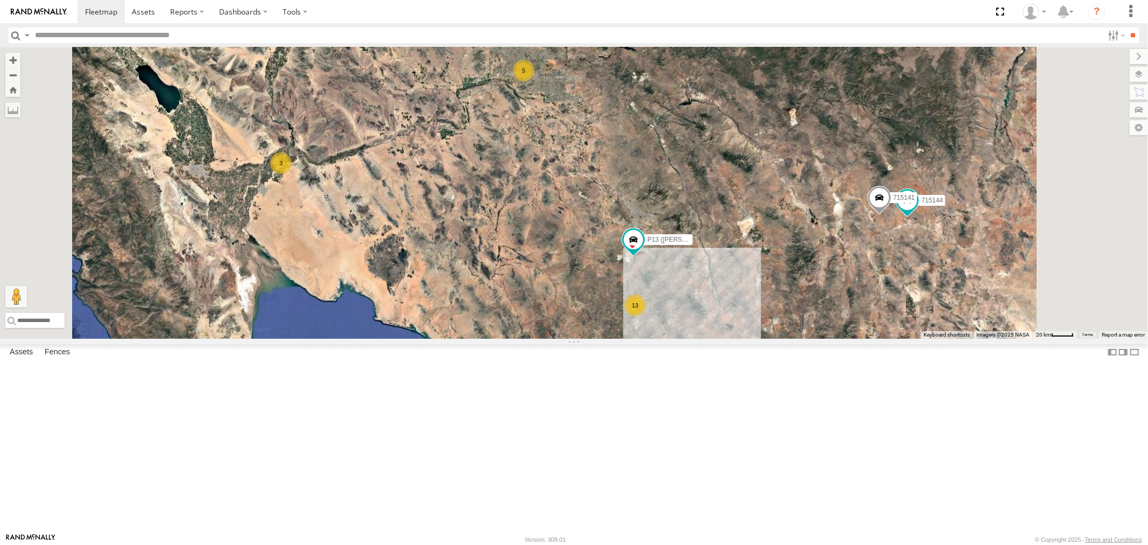
click at [0, 0] on div "P13 ([PERSON_NAME])" at bounding box center [0, 0] width 0 height 0
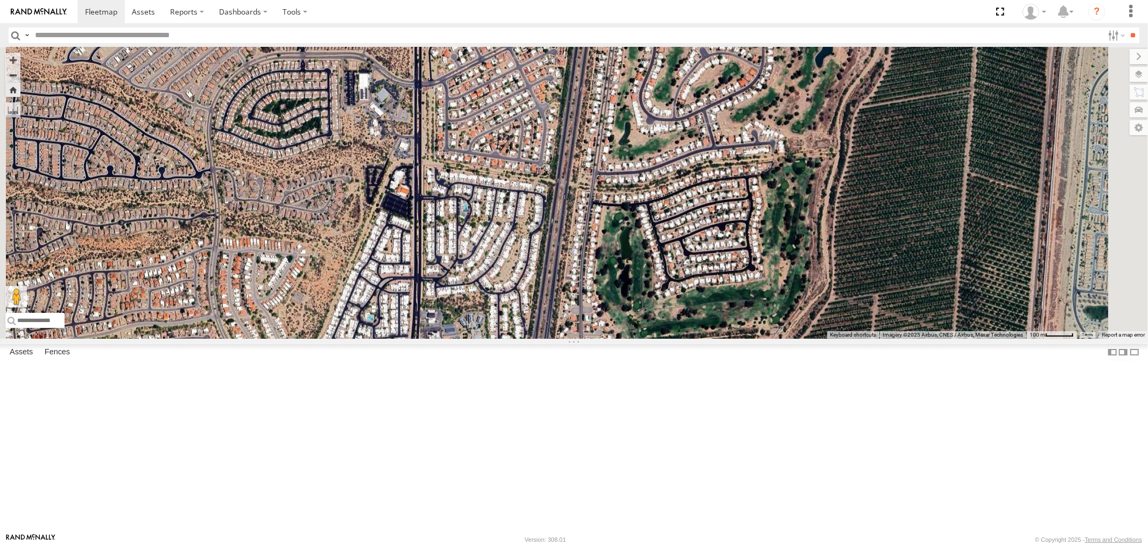
drag, startPoint x: 658, startPoint y: 431, endPoint x: 674, endPoint y: 259, distance: 173.0
click at [672, 270] on div "P13 ([PERSON_NAME])" at bounding box center [574, 192] width 1148 height 291
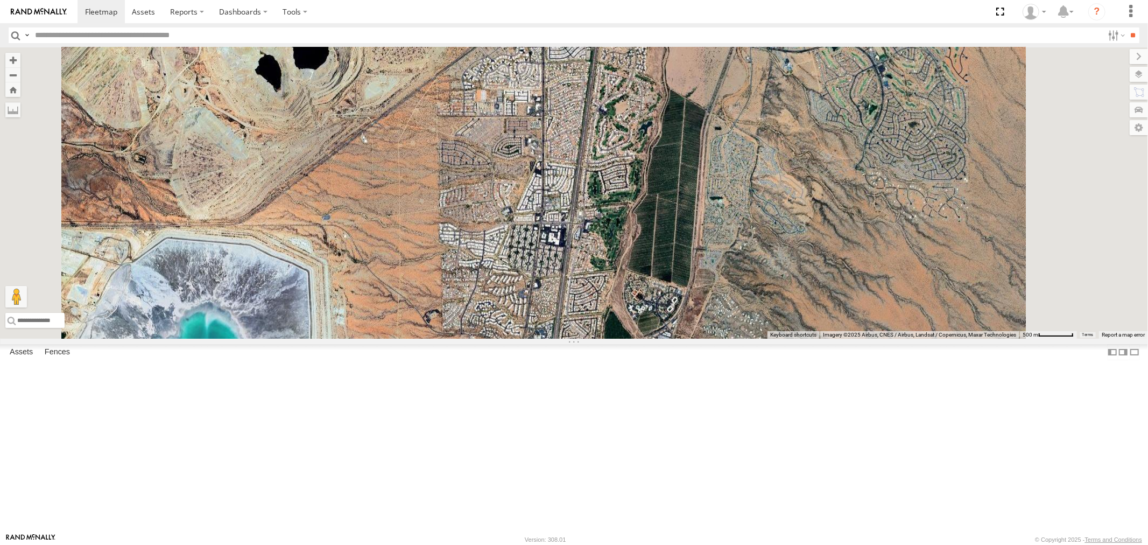
click at [0, 0] on div "Hino Box Truck" at bounding box center [0, 0] width 0 height 0
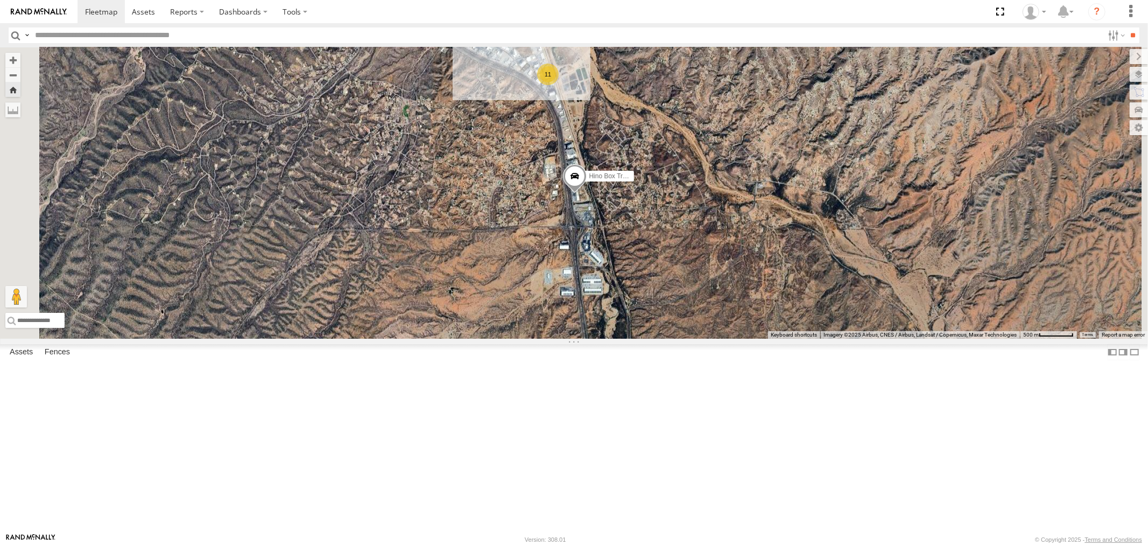
click at [0, 0] on div "P13 ([PERSON_NAME])" at bounding box center [0, 0] width 0 height 0
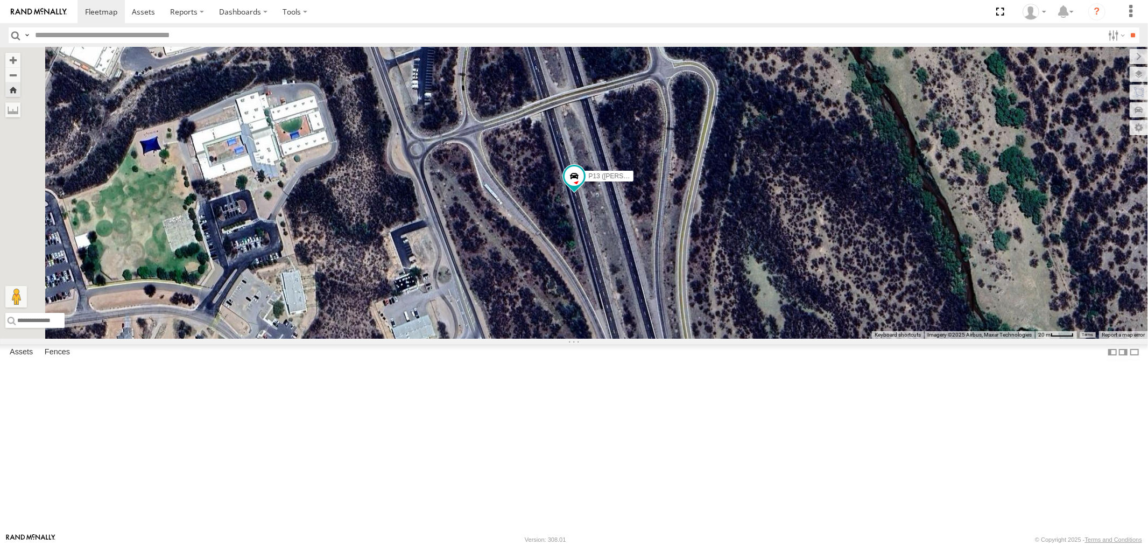
click at [0, 0] on div "Hino Box Truck" at bounding box center [0, 0] width 0 height 0
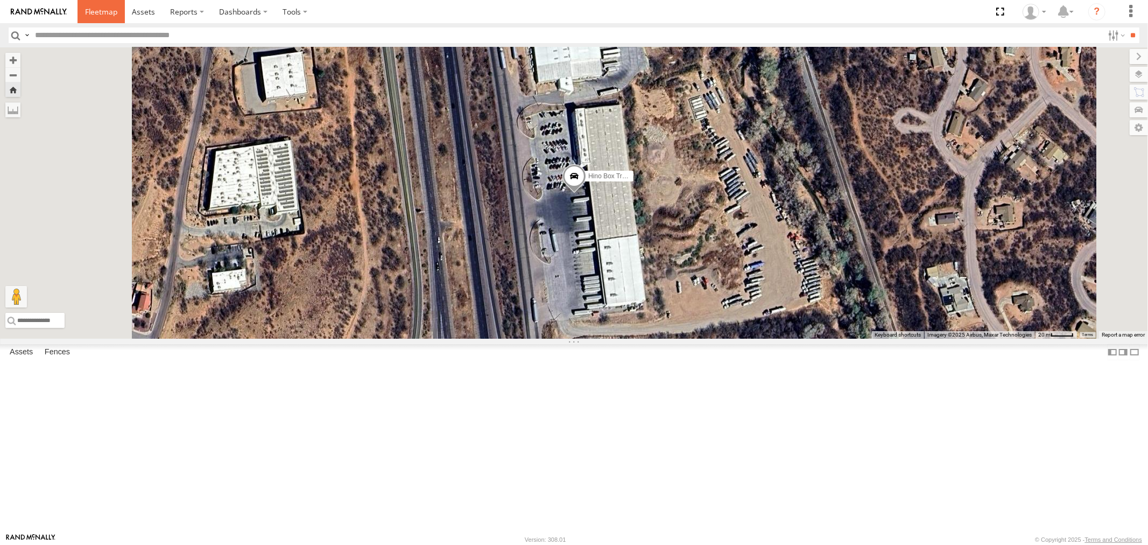
click at [99, 7] on span at bounding box center [101, 11] width 32 height 10
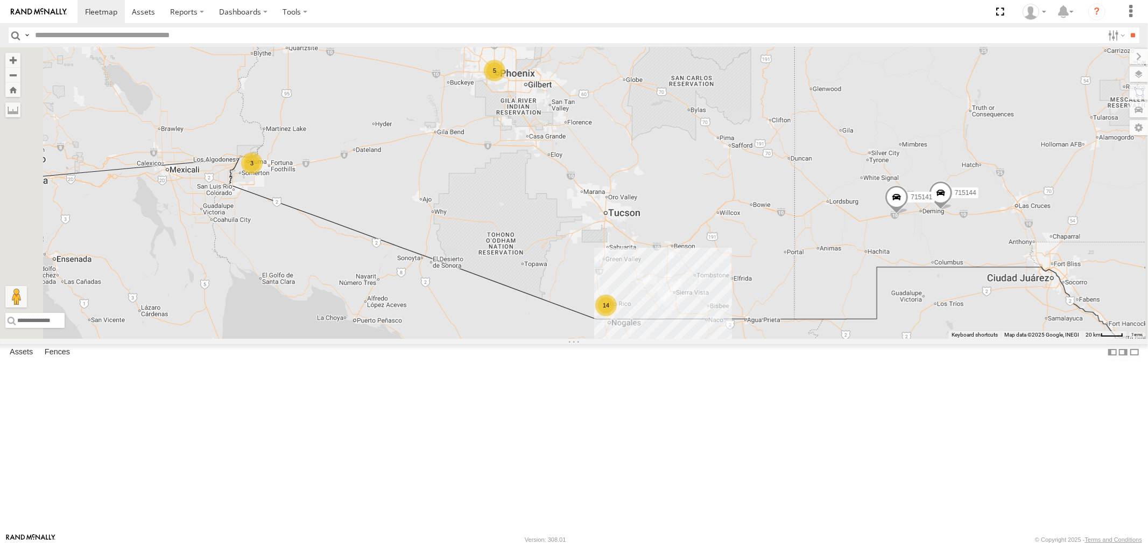
click at [0, 0] on div "All Assets" at bounding box center [0, 0] width 0 height 0
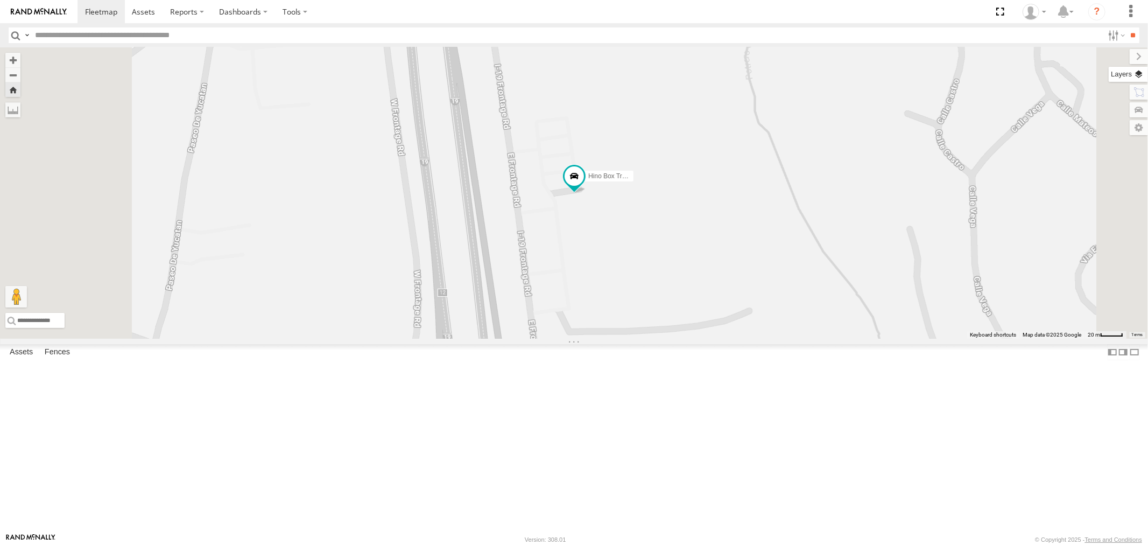
click at [1140, 73] on label at bounding box center [1128, 74] width 39 height 15
click at [0, 0] on span "Basemaps" at bounding box center [0, 0] width 0 height 0
click at [0, 0] on span "Satellite" at bounding box center [0, 0] width 0 height 0
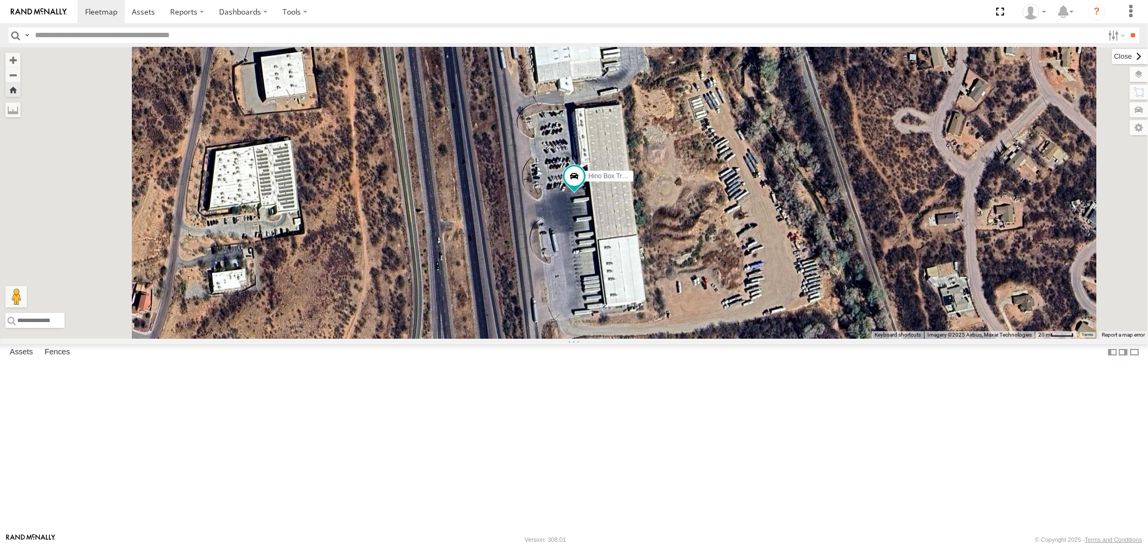
click at [1112, 52] on label at bounding box center [1130, 56] width 36 height 15
click at [0, 0] on div "P13 ([PERSON_NAME])" at bounding box center [0, 0] width 0 height 0
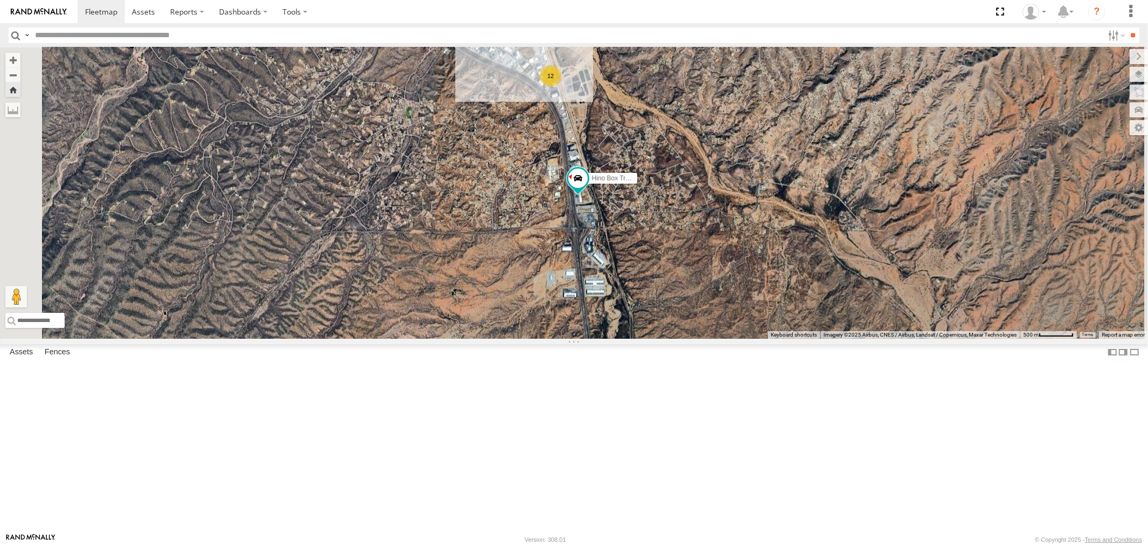
click at [0, 0] on div "Hino Box Truck" at bounding box center [0, 0] width 0 height 0
